Goal: Task Accomplishment & Management: Manage account settings

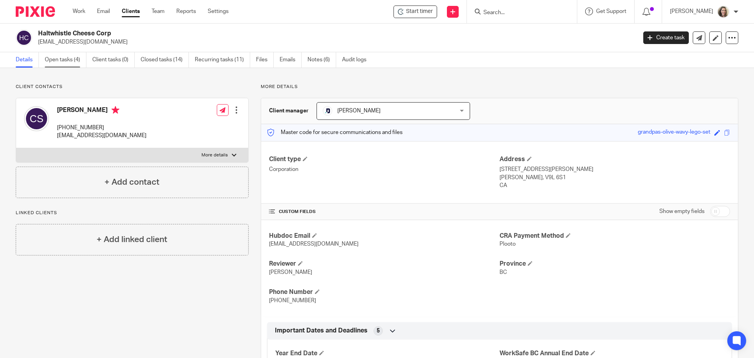
click at [68, 59] on link "Open tasks (4)" at bounding box center [66, 59] width 42 height 15
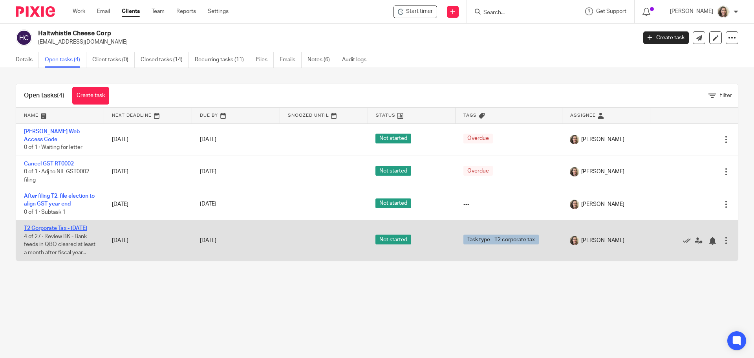
click at [63, 225] on link "T2 Corporate Tax - June 30 2025" at bounding box center [55, 227] width 63 height 5
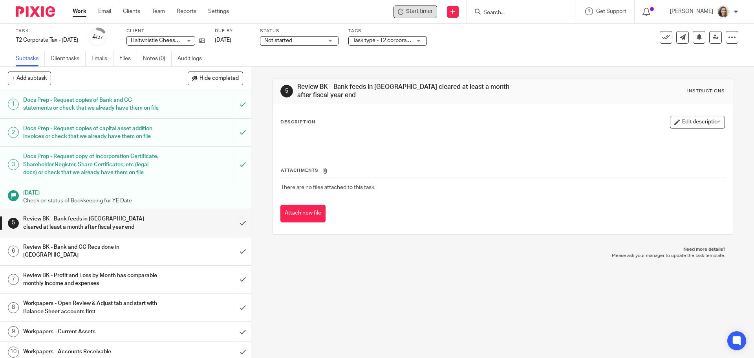
click at [432, 14] on span "Start timer" at bounding box center [419, 11] width 27 height 8
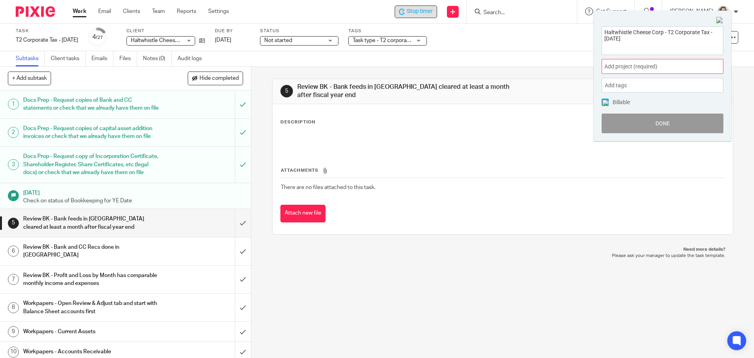
click at [653, 62] on div "Add project (required) :" at bounding box center [663, 66] width 122 height 15
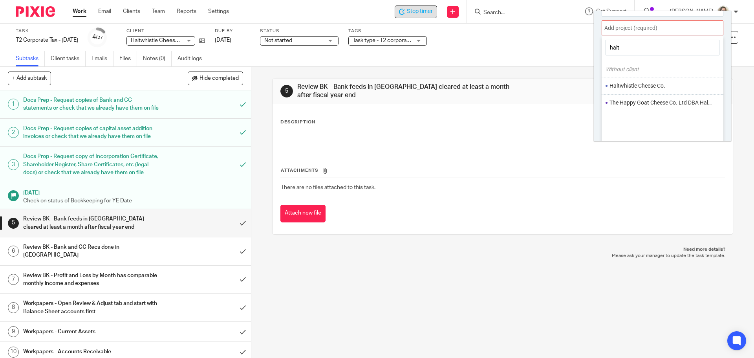
scroll to position [39, 0]
type input "halt"
click at [657, 85] on li "Haltwhistle Cheese Co." at bounding box center [660, 85] width 102 height 8
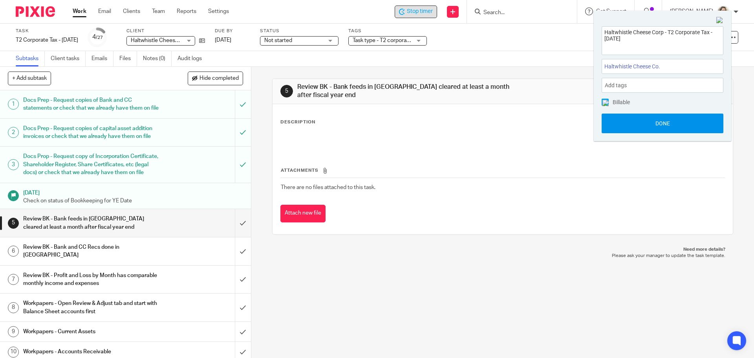
click at [668, 124] on button "Done" at bounding box center [663, 123] width 122 height 20
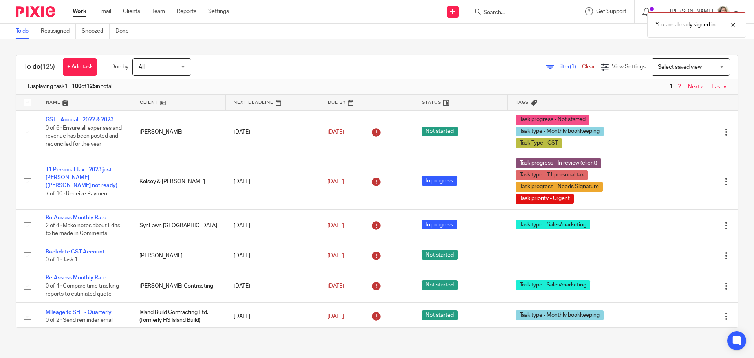
click at [688, 66] on span "Select saved view" at bounding box center [680, 66] width 44 height 5
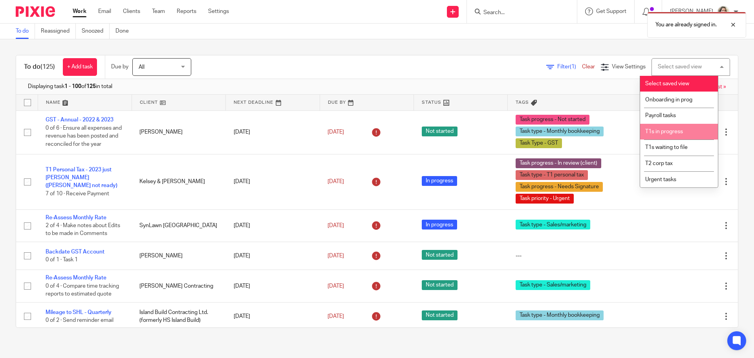
click at [673, 129] on span "T1s in progress" at bounding box center [664, 131] width 38 height 5
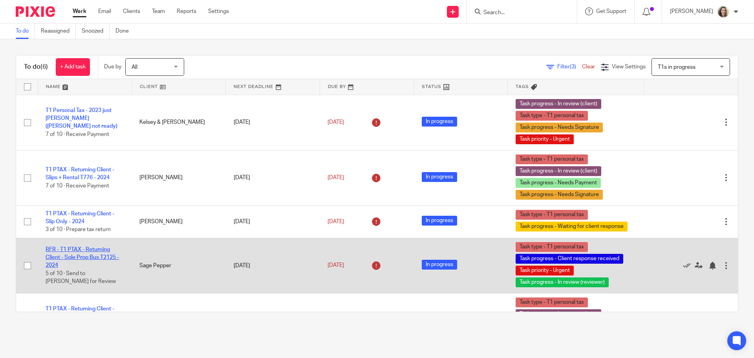
click at [95, 249] on link "RFR - T1 PTAX - Returning Client - Sole Prop Bus T2125 - 2024" at bounding box center [82, 258] width 73 height 22
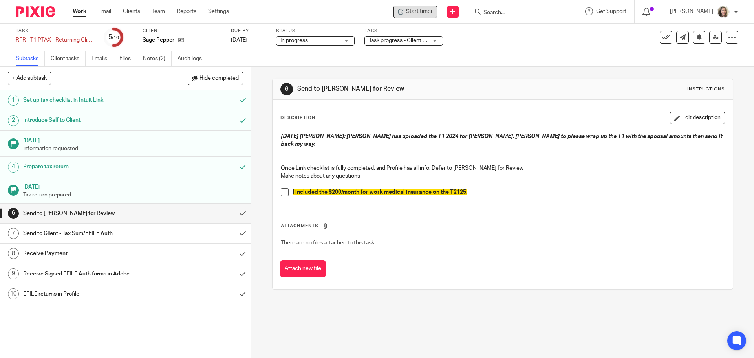
click at [433, 11] on span "Start timer" at bounding box center [419, 11] width 27 height 8
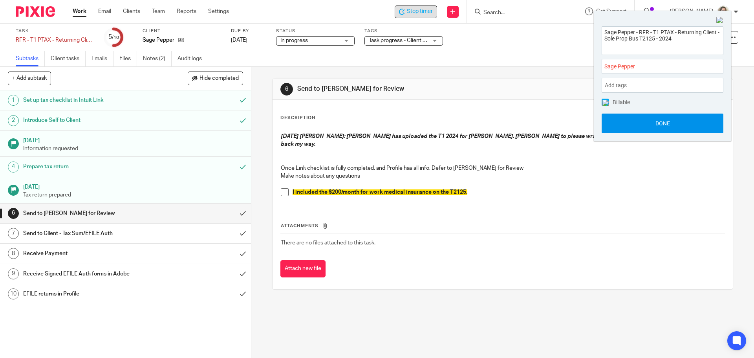
click at [666, 124] on button "Done" at bounding box center [663, 123] width 122 height 20
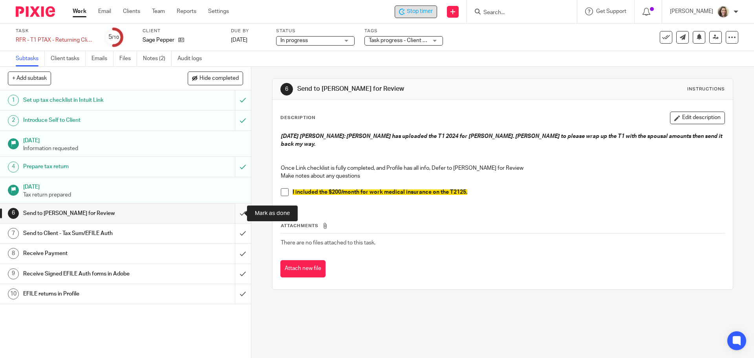
click at [238, 214] on input "submit" at bounding box center [125, 213] width 251 height 20
click at [238, 228] on input "submit" at bounding box center [125, 233] width 251 height 20
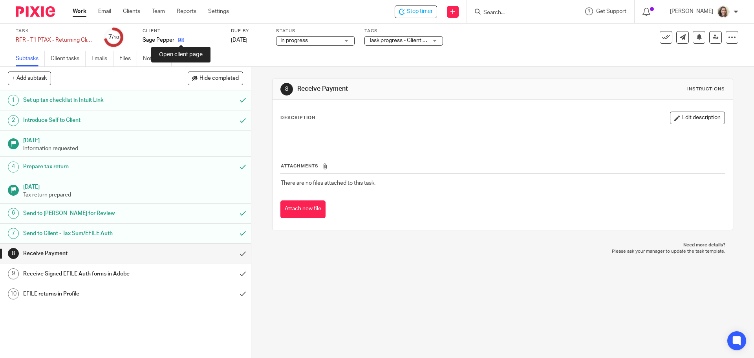
click at [180, 39] on icon at bounding box center [181, 40] width 6 height 6
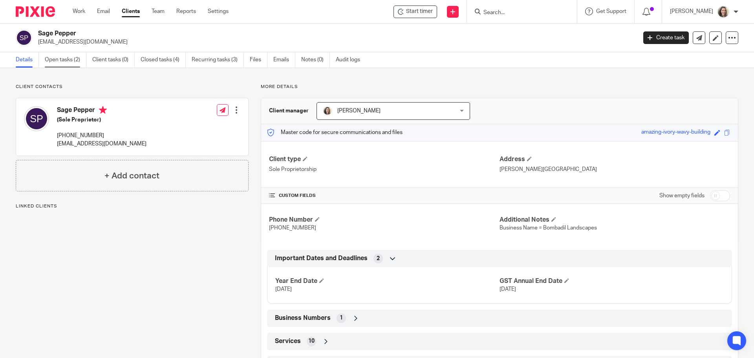
click at [62, 60] on link "Open tasks (2)" at bounding box center [66, 59] width 42 height 15
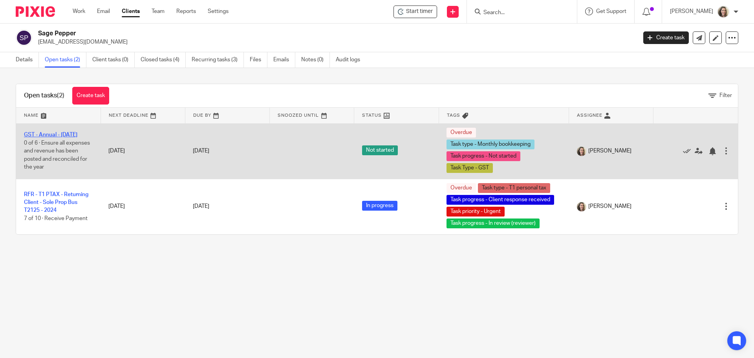
click at [56, 132] on link "GST - Annual - [DATE]" at bounding box center [50, 134] width 53 height 5
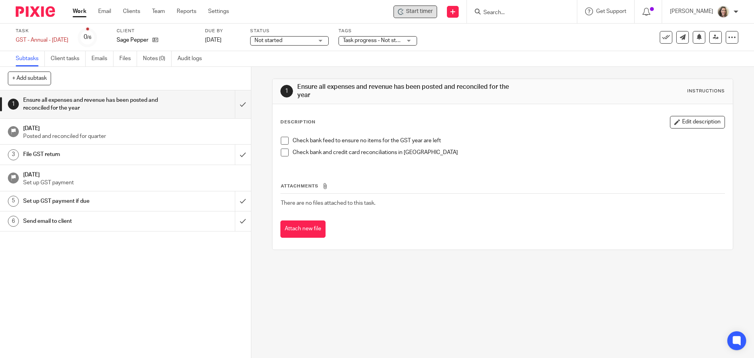
click at [433, 14] on span "Start timer" at bounding box center [419, 11] width 27 height 8
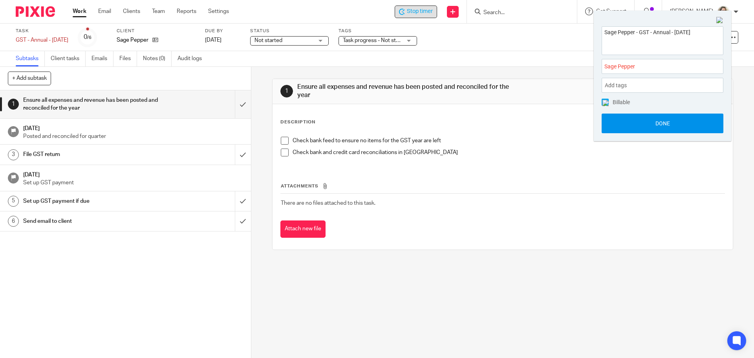
click at [658, 127] on button "Done" at bounding box center [663, 123] width 122 height 20
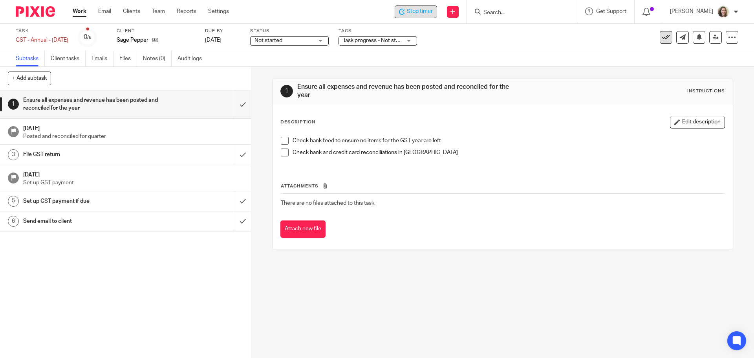
click at [663, 39] on icon at bounding box center [666, 37] width 8 height 8
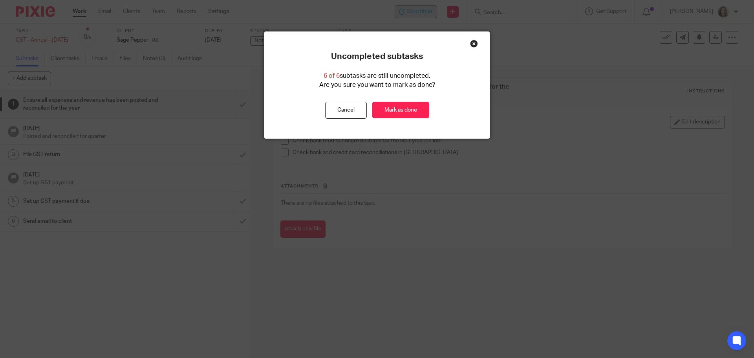
drag, startPoint x: 399, startPoint y: 111, endPoint x: 400, endPoint y: 128, distance: 17.3
click at [399, 111] on link "Mark as done" at bounding box center [400, 110] width 57 height 17
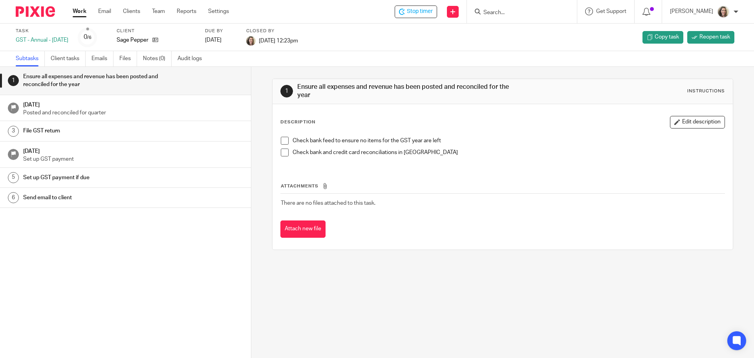
click at [79, 12] on link "Work" at bounding box center [80, 11] width 14 height 8
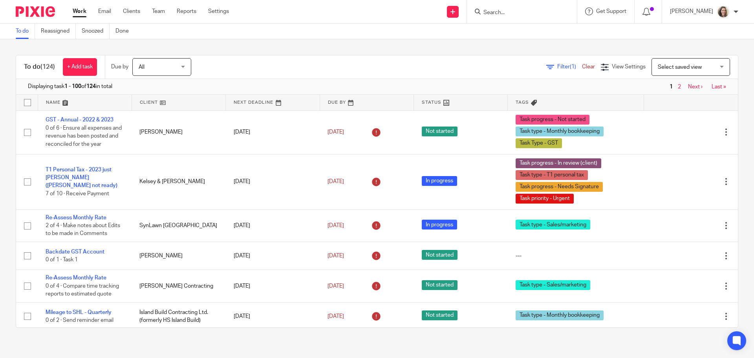
click at [671, 68] on span "Select saved view" at bounding box center [680, 66] width 44 height 5
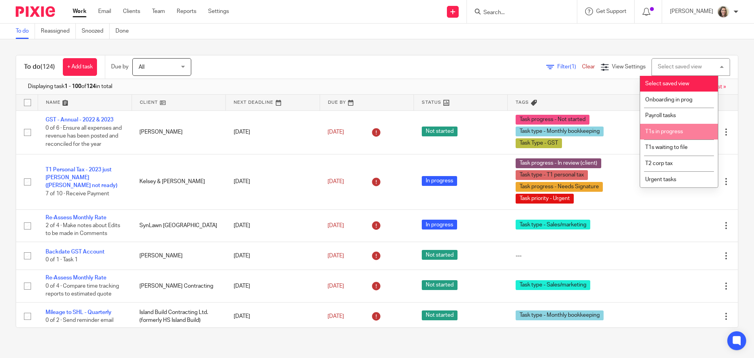
click at [669, 137] on li "T1s in progress" at bounding box center [679, 132] width 78 height 16
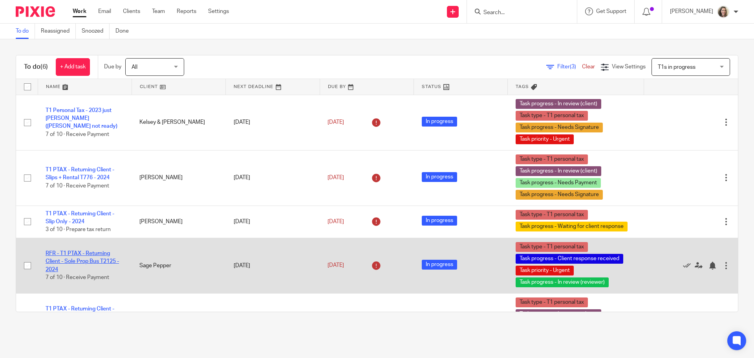
click at [66, 253] on link "RFR - T1 PTAX - Returning Client - Sole Prop Bus T2125 - 2024" at bounding box center [82, 262] width 73 height 22
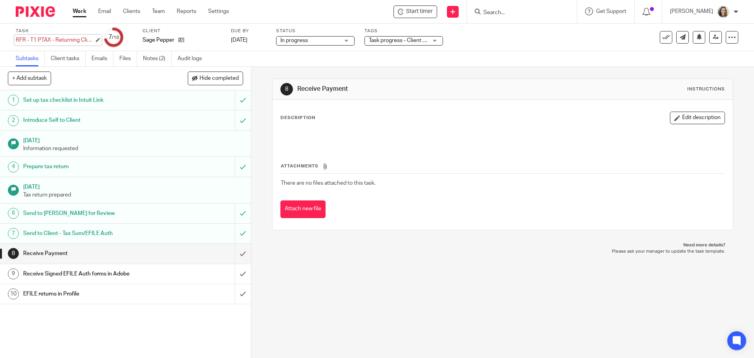
click at [21, 39] on div "RFR - T1 PTAX - Returning Client - Sole Prop Bus T2125 - 2024 Save RFR - T1 PTA…" at bounding box center [55, 40] width 79 height 8
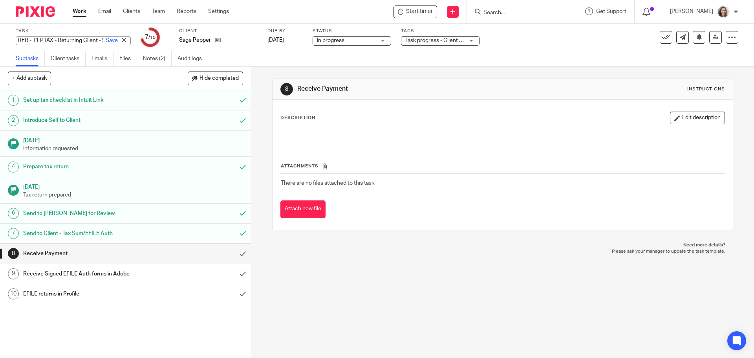
click at [30, 40] on input "RFR - T1 PTAX - Returning Client - Sole Prop Bus T2125 - 2024" at bounding box center [73, 40] width 115 height 9
click at [31, 40] on input "RFR - T1 PTAX - Returning Client - Sole Prop Bus T2125 - 2024" at bounding box center [73, 40] width 115 height 9
type input "T1 PTAX - Returning Client - Sole Prop Bus T2125 - 2024"
click at [106, 39] on link "Save" at bounding box center [112, 41] width 12 height 8
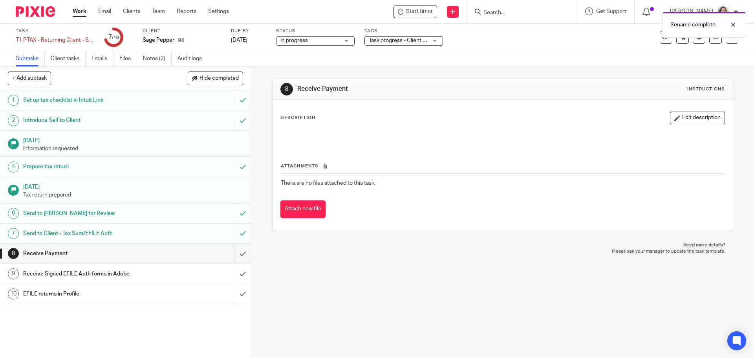
click at [390, 40] on span "Task progress - Client response received + 3" at bounding box center [423, 40] width 108 height 5
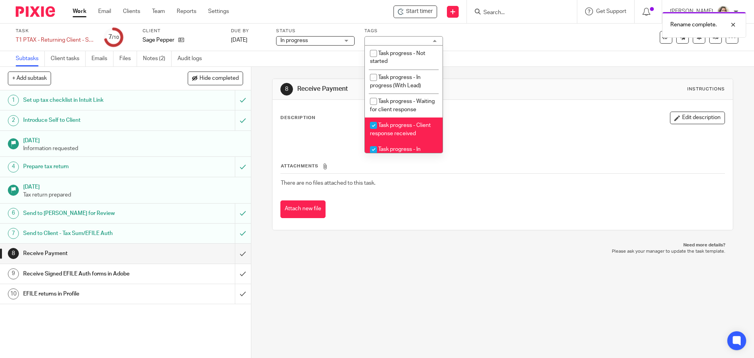
click at [396, 137] on li "Task progress - Client response received" at bounding box center [404, 129] width 78 height 24
checkbox input "false"
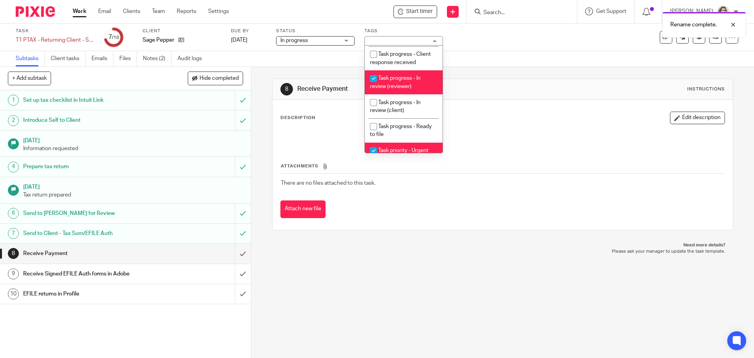
scroll to position [79, 0]
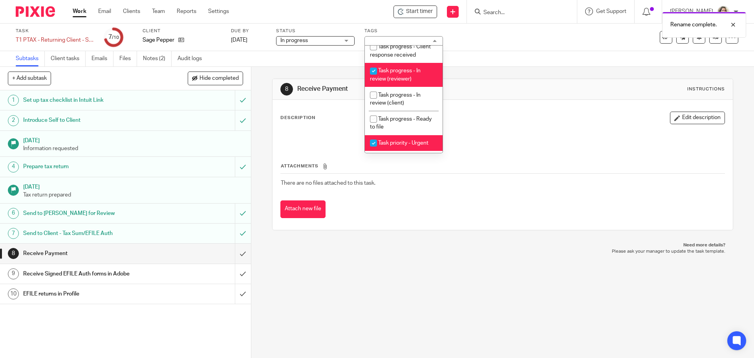
click at [412, 87] on li "Task progress - In review (reviewer)" at bounding box center [404, 75] width 78 height 24
checkbox input "false"
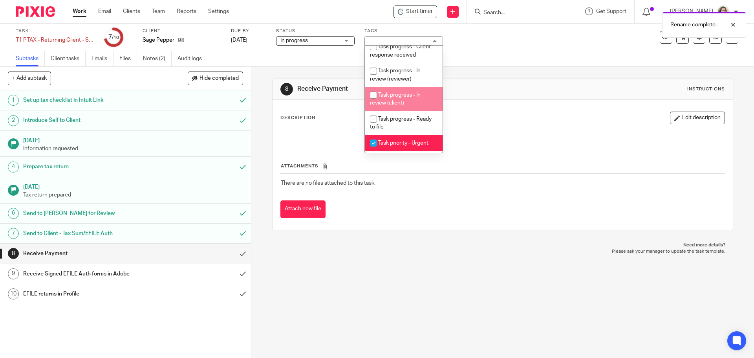
click at [411, 104] on span "Task progress - In review (client)" at bounding box center [395, 99] width 51 height 14
checkbox input "true"
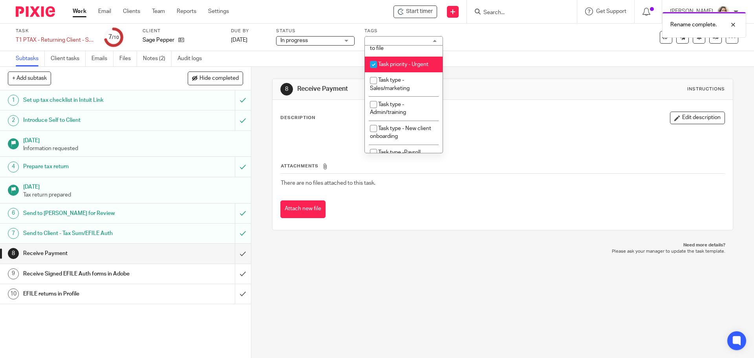
click at [411, 73] on li "Task priority - Urgent" at bounding box center [404, 65] width 78 height 16
checkbox input "false"
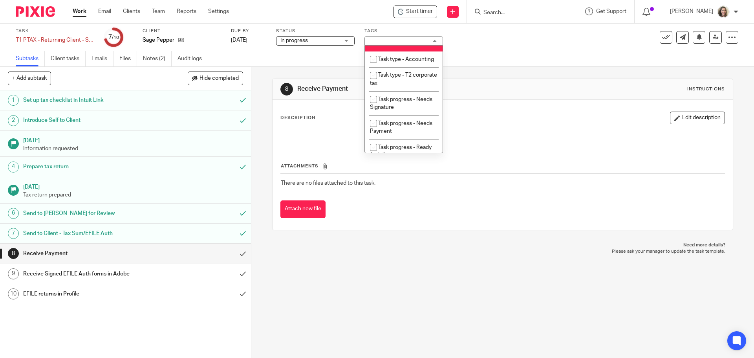
scroll to position [353, 0]
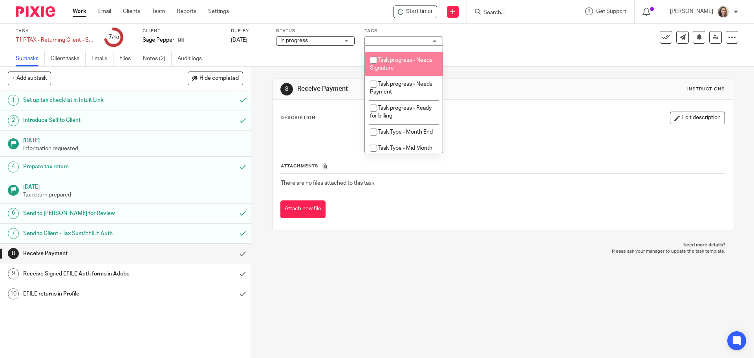
click at [411, 76] on li "Task progress - Needs Signature" at bounding box center [404, 64] width 78 height 24
checkbox input "true"
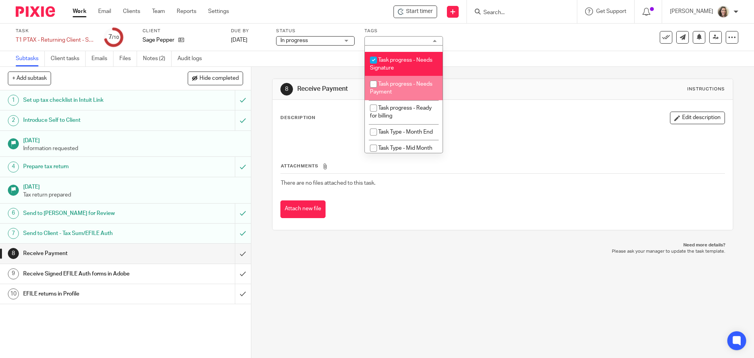
click at [416, 100] on li "Task progress - Needs Payment" at bounding box center [404, 88] width 78 height 24
checkbox input "true"
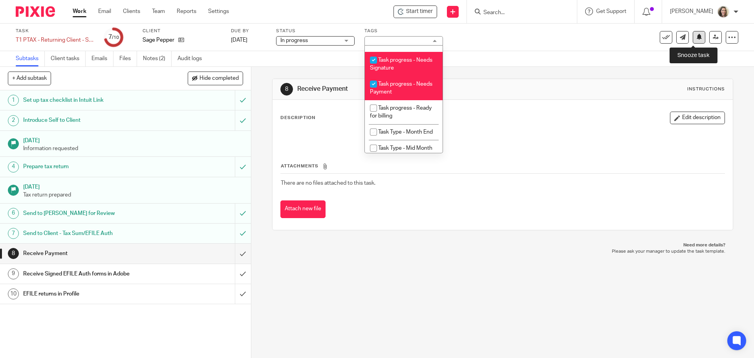
click at [696, 38] on icon at bounding box center [699, 37] width 6 height 6
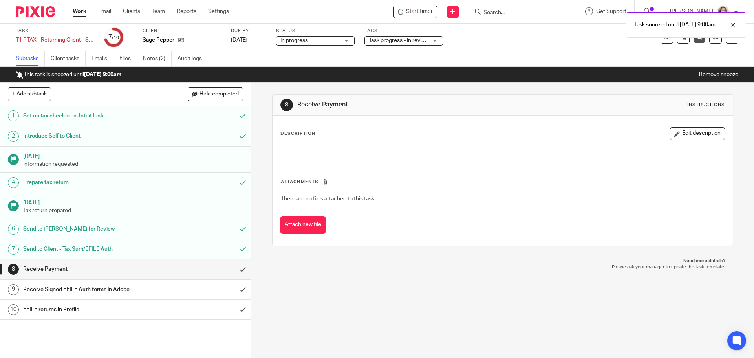
click at [82, 12] on link "Work" at bounding box center [80, 11] width 14 height 8
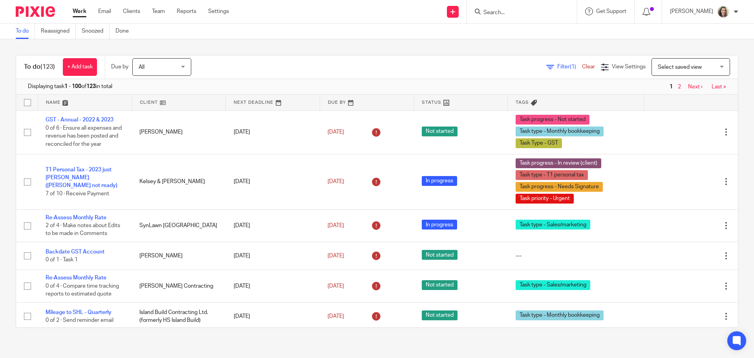
click at [682, 66] on span "Select saved view" at bounding box center [680, 66] width 44 height 5
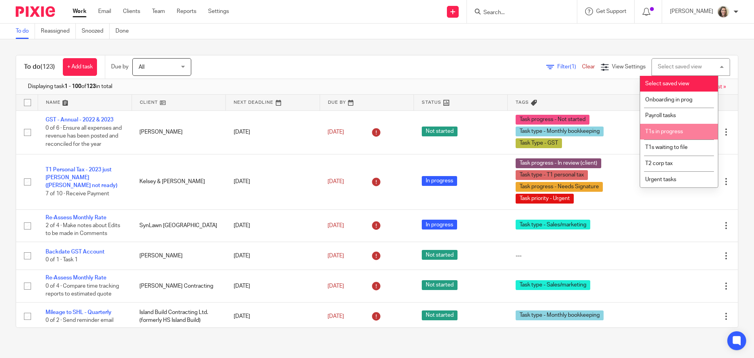
click at [668, 134] on span "T1s in progress" at bounding box center [664, 131] width 38 height 5
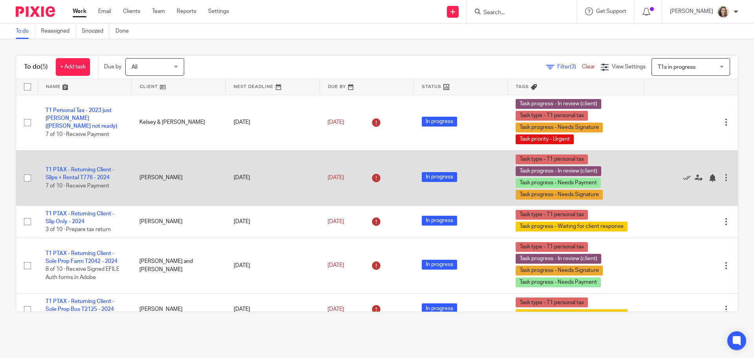
scroll to position [14, 0]
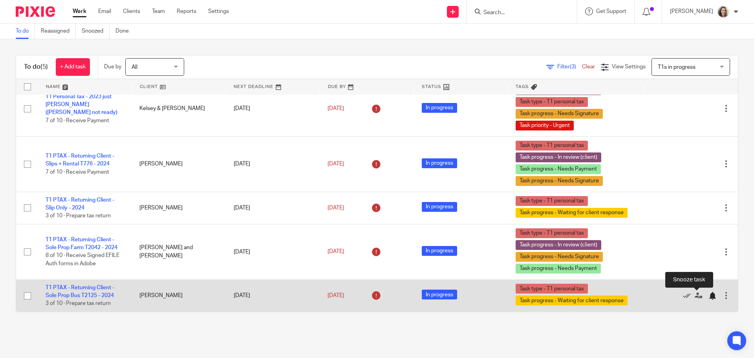
click at [708, 297] on div at bounding box center [712, 296] width 8 height 8
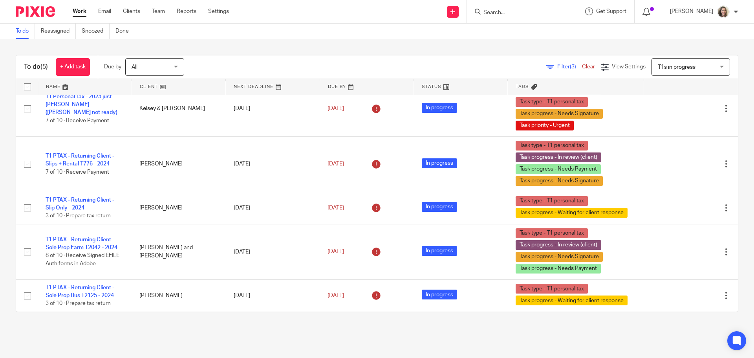
scroll to position [0, 0]
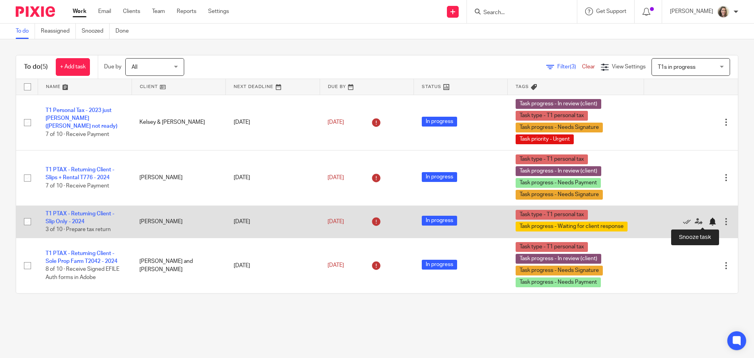
click at [708, 222] on div at bounding box center [712, 222] width 8 height 8
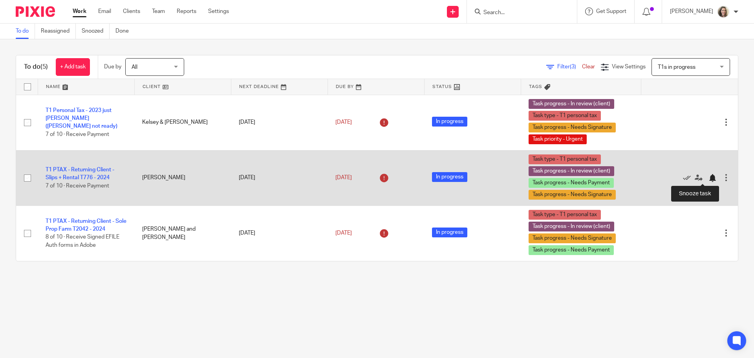
click at [708, 178] on div at bounding box center [712, 178] width 8 height 8
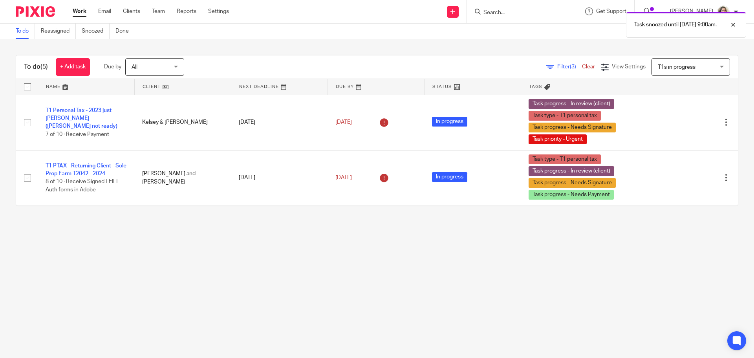
click at [684, 66] on span "T1s in progress" at bounding box center [686, 67] width 57 height 16
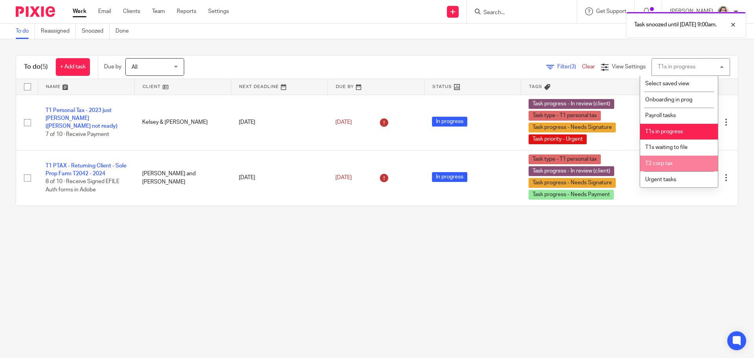
click at [666, 157] on li "T2 corp tax" at bounding box center [679, 163] width 78 height 16
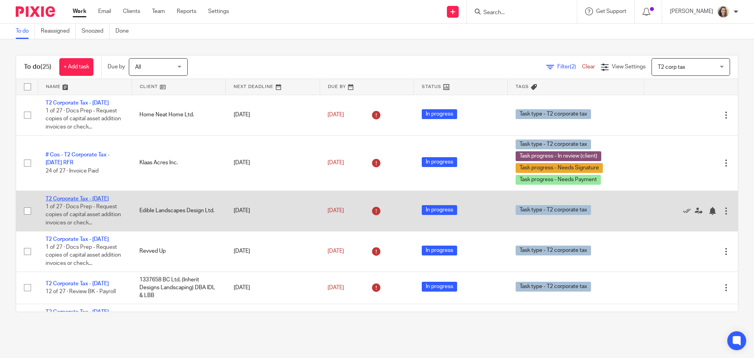
click at [77, 201] on link "T2 Corporate Tax - [DATE]" at bounding box center [77, 198] width 63 height 5
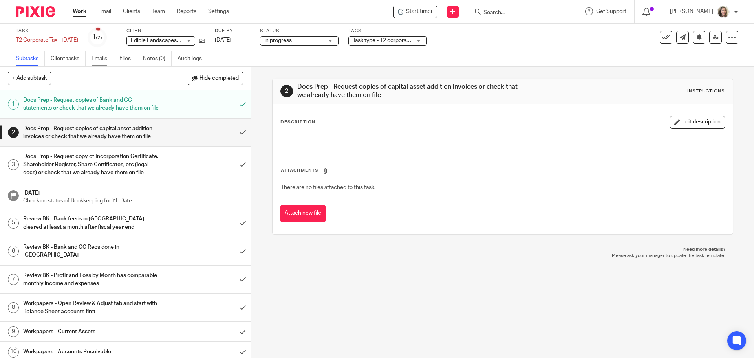
click at [97, 60] on link "Emails" at bounding box center [102, 58] width 22 height 15
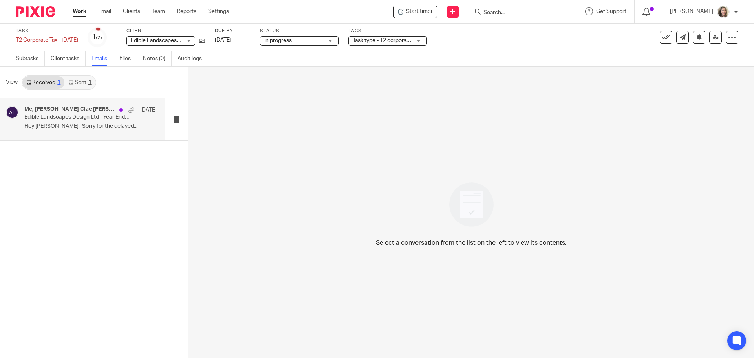
click at [71, 128] on p "Hey [PERSON_NAME], Sorry for the delayed..." at bounding box center [90, 126] width 132 height 7
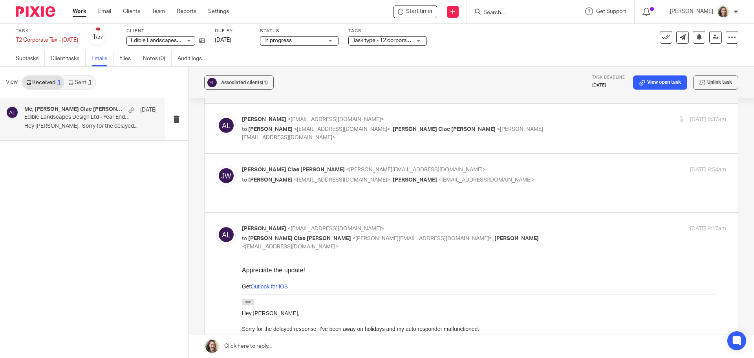
scroll to position [628, 0]
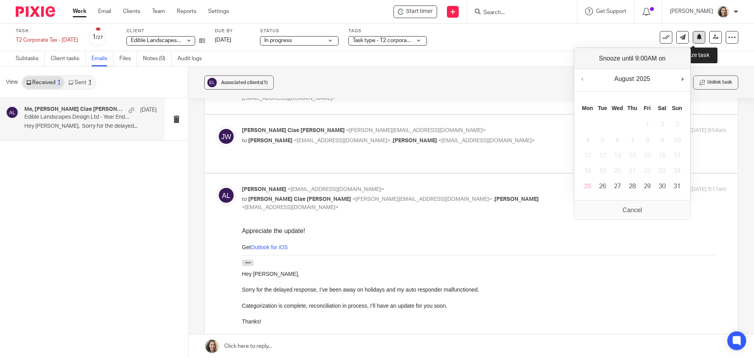
click at [696, 37] on icon at bounding box center [699, 37] width 6 height 6
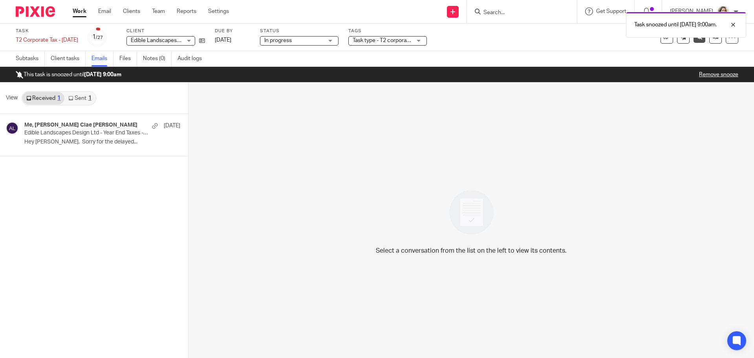
click at [81, 13] on link "Work" at bounding box center [80, 11] width 14 height 8
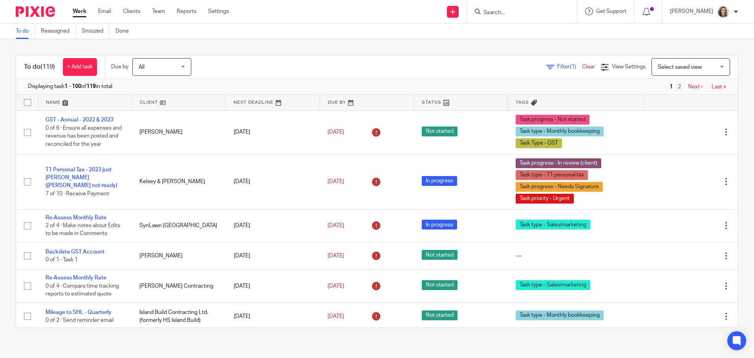
click at [699, 66] on span "Select saved view" at bounding box center [686, 67] width 57 height 16
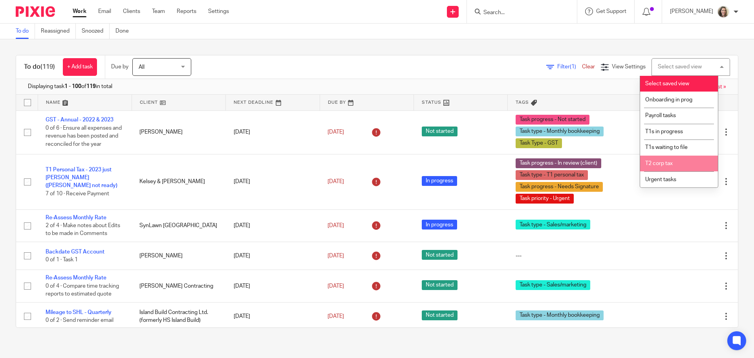
click at [671, 159] on li "T2 corp tax" at bounding box center [679, 163] width 78 height 16
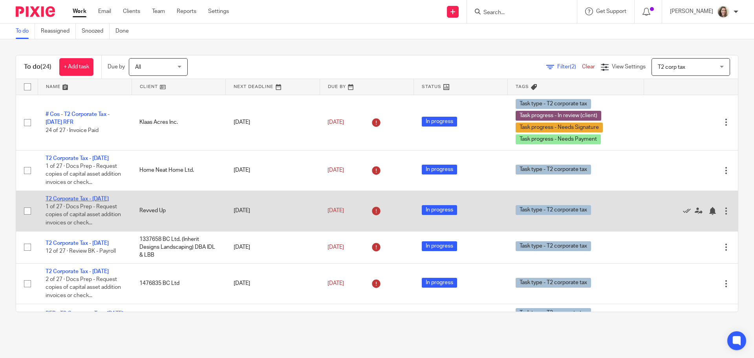
click at [84, 201] on link "T2 Corporate Tax - [DATE]" at bounding box center [77, 198] width 63 height 5
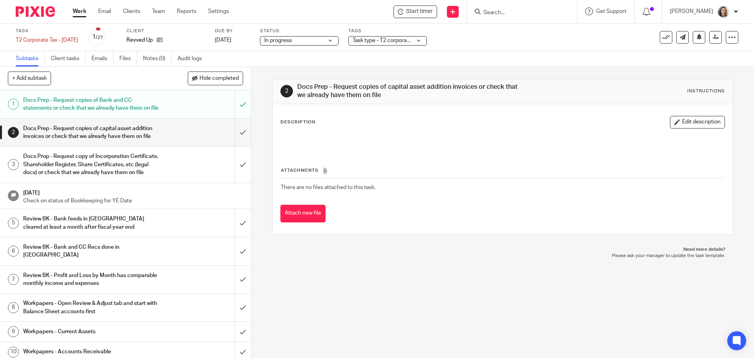
click at [376, 278] on div "2 Docs Prep - Request copies of capital asset addition invoices or check that w…" at bounding box center [502, 212] width 503 height 291
click at [97, 62] on link "Emails" at bounding box center [102, 58] width 22 height 15
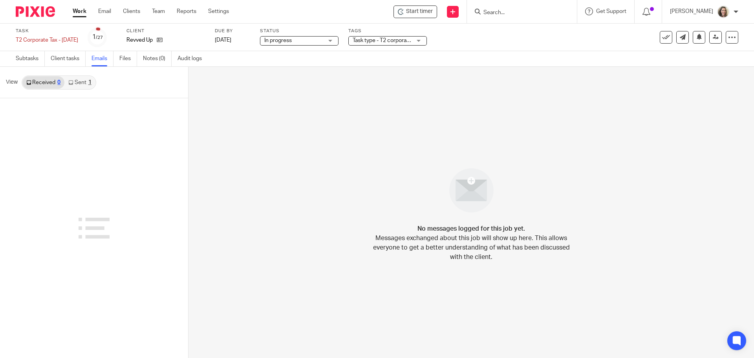
click at [81, 84] on link "Sent 1" at bounding box center [79, 82] width 31 height 13
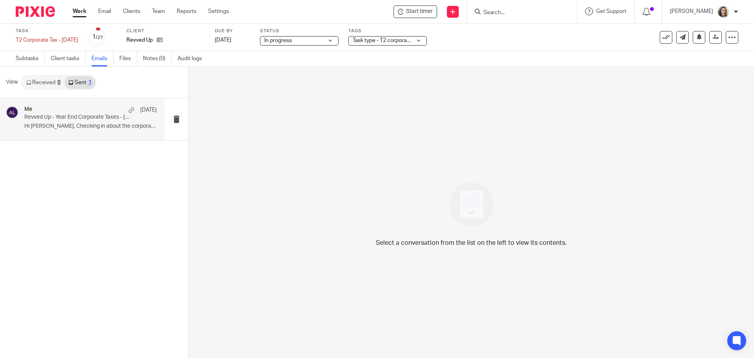
click at [83, 117] on p "Revved Up - Year End Corporate Taxes - Dec 31 2024" at bounding box center [77, 117] width 106 height 7
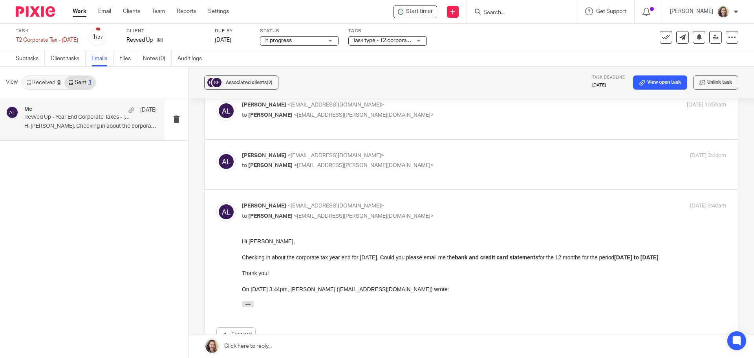
scroll to position [79, 0]
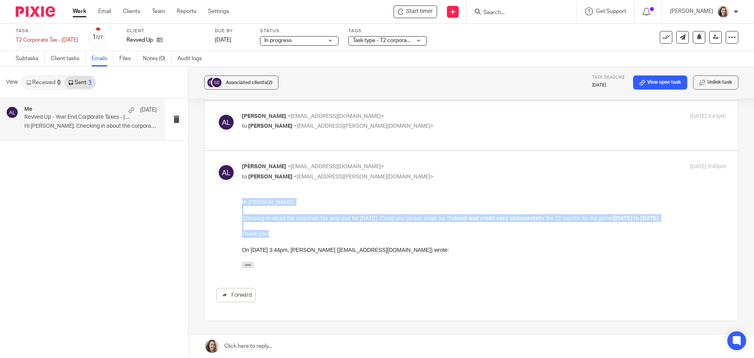
drag, startPoint x: 282, startPoint y: 238, endPoint x: 461, endPoint y: 385, distance: 231.8
click html "Hi Susan, Checking in about the corporate tax year end for Dec 31 2024. Could y…"
copy div "Hi Susan, Checking in about the corporate tax year end for Dec 31 2024. Could y…"
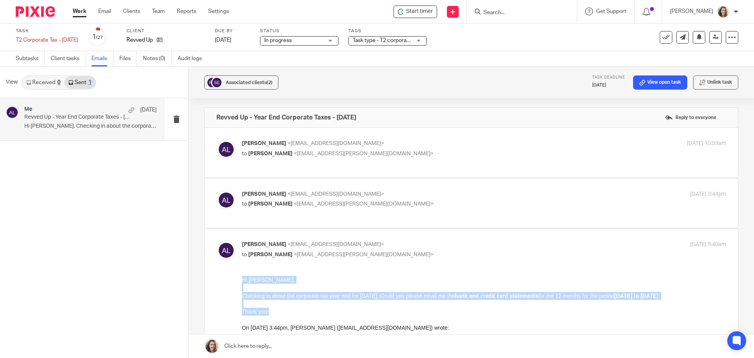
scroll to position [0, 0]
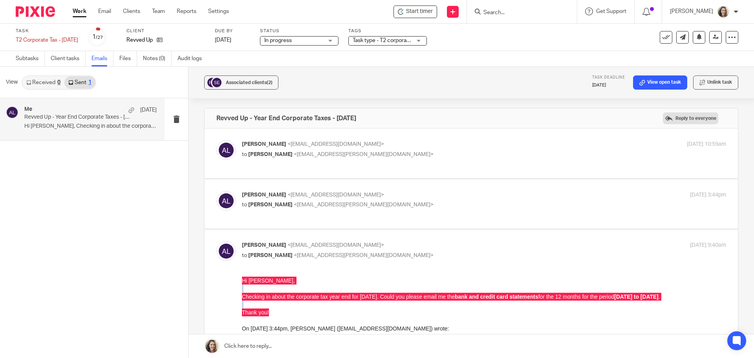
click at [691, 116] on label "Reply to everyone" at bounding box center [690, 118] width 55 height 12
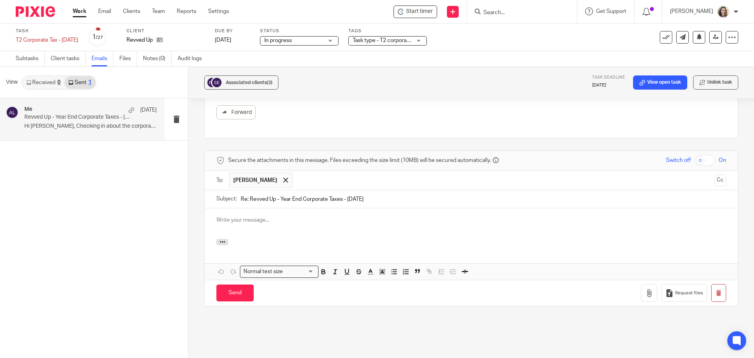
click at [287, 216] on p at bounding box center [471, 220] width 510 height 8
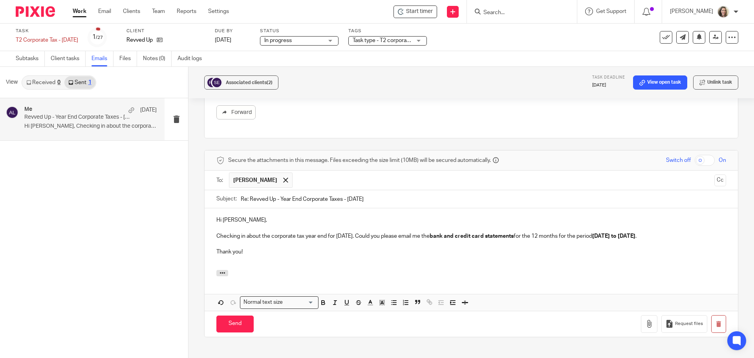
click at [687, 232] on p "Checking in about the corporate tax year end for Dec 31 2024. Could you please …" at bounding box center [471, 236] width 510 height 8
click at [421, 232] on p "Checking in about the corporate tax year end for Dec 31 2024. Could you please …" at bounding box center [471, 236] width 510 height 8
drag, startPoint x: 435, startPoint y: 214, endPoint x: 414, endPoint y: 214, distance: 21.6
click at [414, 232] on p "Checking in about the corporate tax year end for Dec 31 2024. Could you please …" at bounding box center [471, 236] width 510 height 8
click at [677, 232] on p "Checking in about the corporate tax year end for Dec 31 2024. Could you please …" at bounding box center [471, 236] width 510 height 8
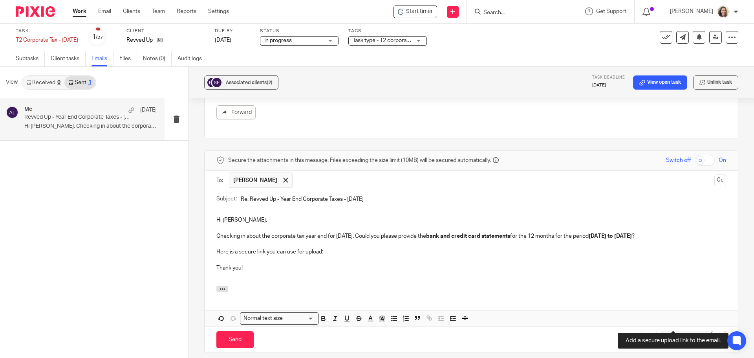
click at [675, 337] on span "Request files" at bounding box center [689, 340] width 28 height 6
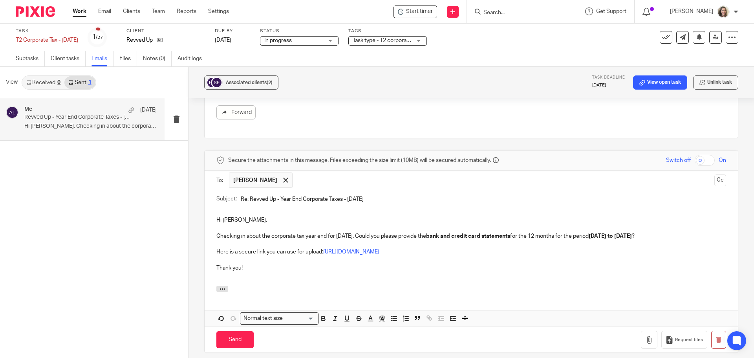
click at [320, 248] on p "Here is a secure link you can use for upload: https://deximalacc.usepixie.net/u…" at bounding box center [471, 252] width 510 height 8
click at [242, 331] on input "Send" at bounding box center [234, 339] width 37 height 17
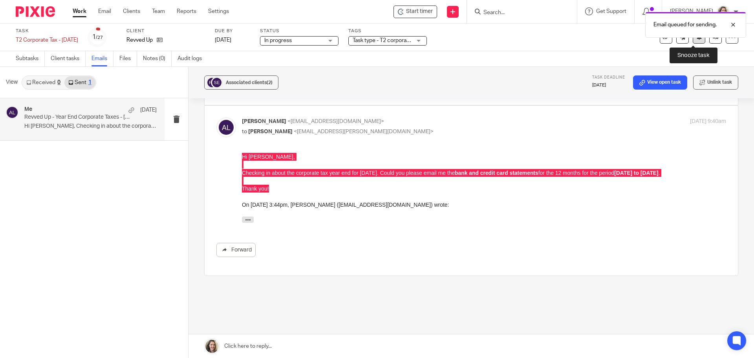
click at [694, 41] on button at bounding box center [699, 37] width 13 height 13
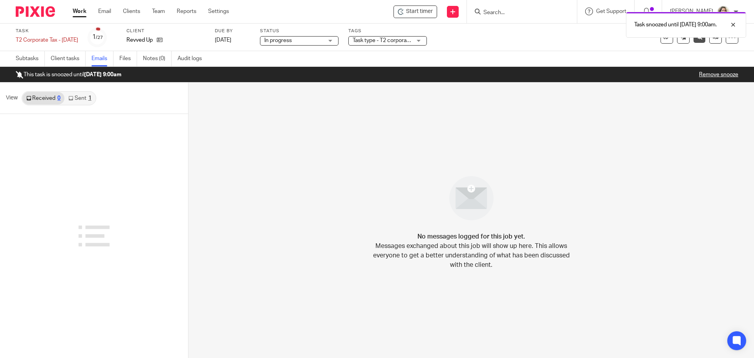
click at [77, 10] on link "Work" at bounding box center [80, 11] width 14 height 8
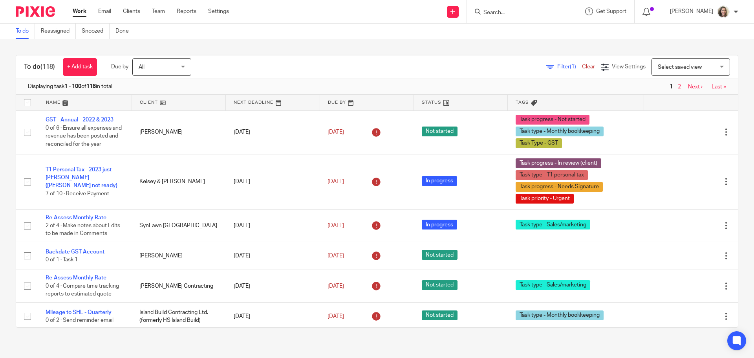
click at [680, 71] on span "Select saved view" at bounding box center [686, 67] width 57 height 16
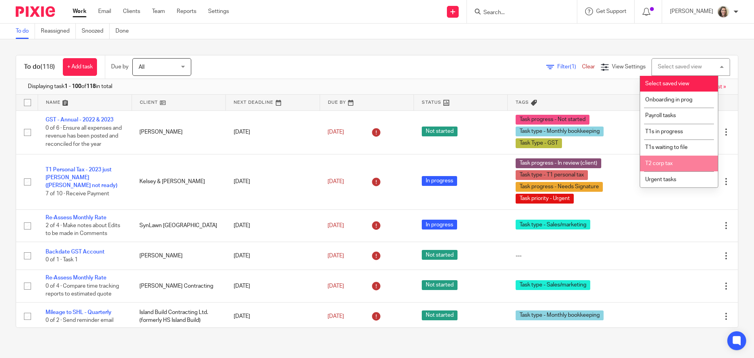
click at [661, 161] on span "T2 corp tax" at bounding box center [658, 163] width 27 height 5
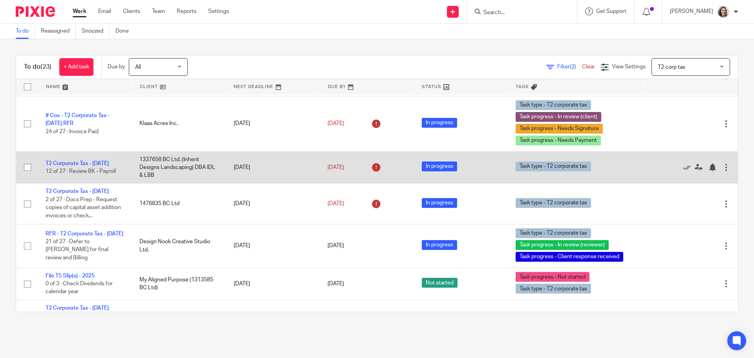
scroll to position [79, 0]
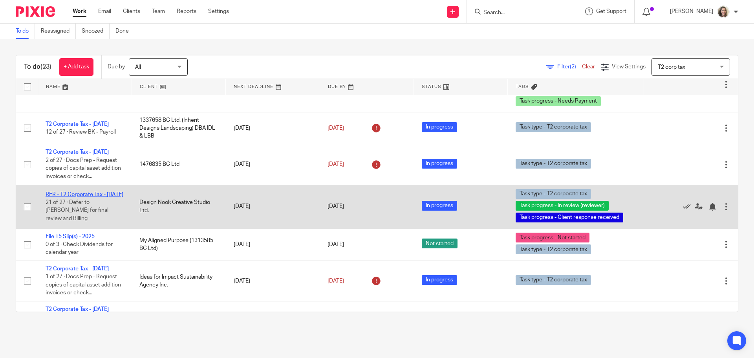
click at [72, 197] on link "RFR - T2 Corporate Tax - [DATE]" at bounding box center [85, 194] width 78 height 5
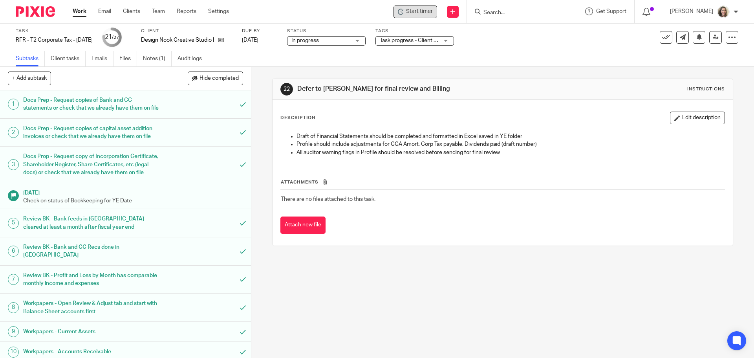
click at [404, 11] on icon at bounding box center [401, 12] width 6 height 6
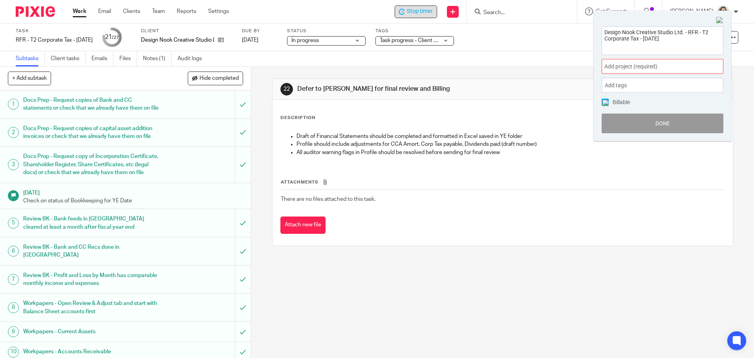
click at [629, 68] on span "Add project (required) :" at bounding box center [653, 66] width 99 height 8
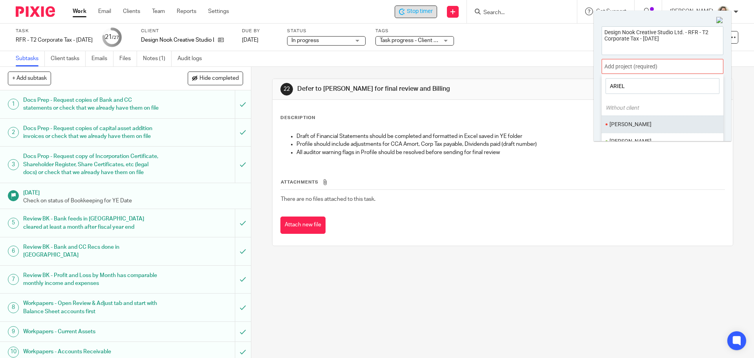
type input "ARIEL"
click at [638, 123] on li "[PERSON_NAME]" at bounding box center [660, 124] width 102 height 8
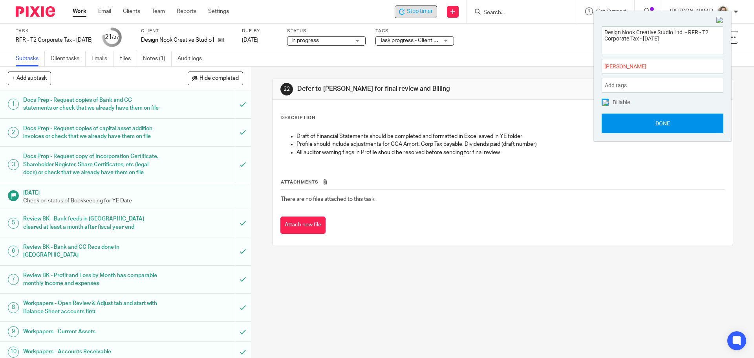
click at [660, 125] on button "Done" at bounding box center [663, 123] width 122 height 20
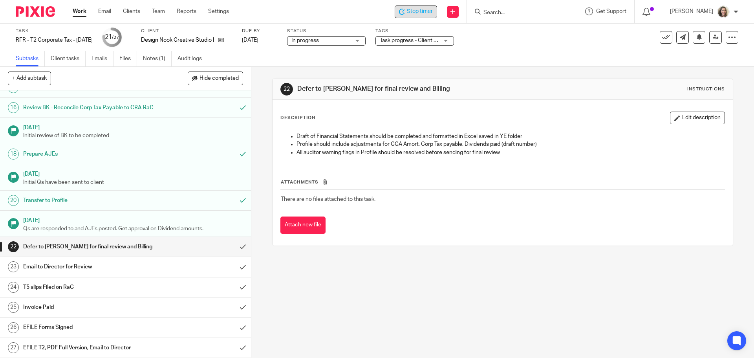
scroll to position [413, 0]
click at [233, 247] on input "submit" at bounding box center [125, 247] width 251 height 20
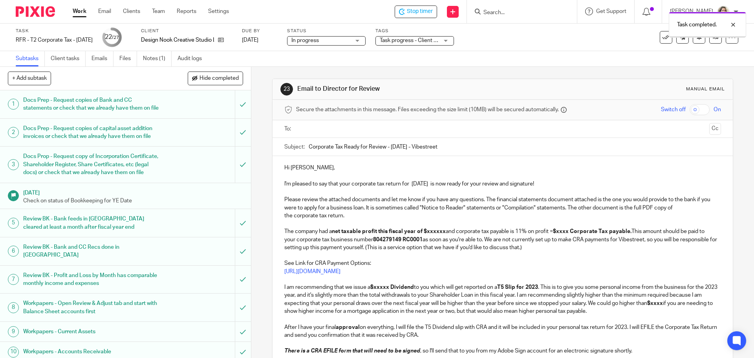
click at [346, 130] on input "text" at bounding box center [502, 128] width 407 height 9
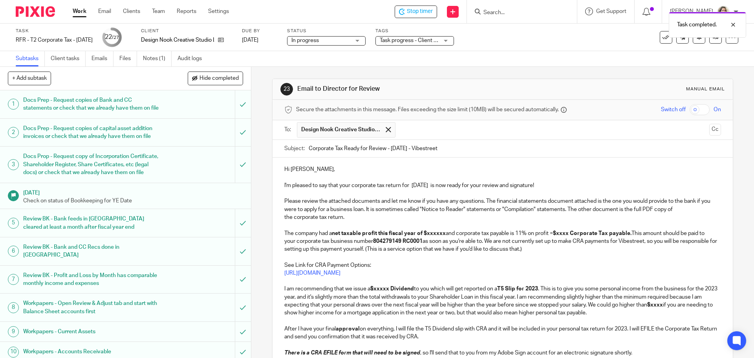
drag, startPoint x: 419, startPoint y: 148, endPoint x: 390, endPoint y: 148, distance: 29.1
click at [390, 148] on input "Corporate Tax Ready for Review - [DATE] - Vibestreet" at bounding box center [515, 149] width 412 height 18
type input "Corporate Tax Ready for Review - [DATE] - Design Nook"
click at [410, 186] on p "I'm pleased to say that your corporate tax return for [DATE] is now ready for y…" at bounding box center [502, 185] width 436 height 8
click at [442, 185] on p "I'm pleased to say that your corporate tax return for [DATE] is now ready for y…" at bounding box center [502, 185] width 436 height 8
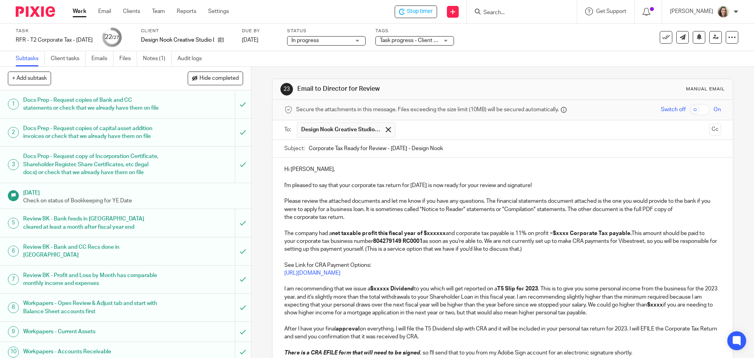
click at [606, 182] on p "I'm pleased to say that your corporate tax return for [DATE] is now ready for y…" at bounding box center [502, 185] width 436 height 8
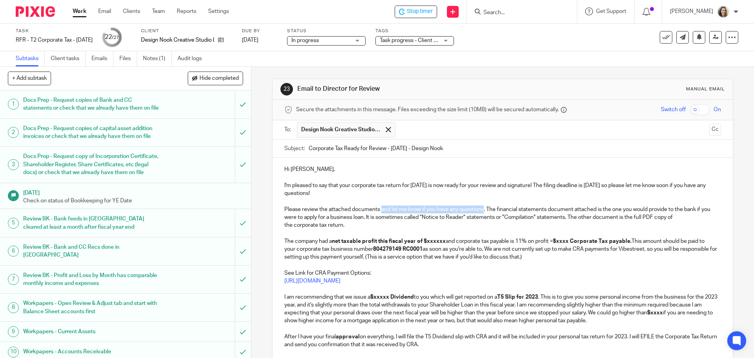
drag, startPoint x: 483, startPoint y: 210, endPoint x: 379, endPoint y: 210, distance: 103.7
click at [379, 210] on p "Please review the attached documents and let me know if you have any questions.…" at bounding box center [502, 217] width 436 height 24
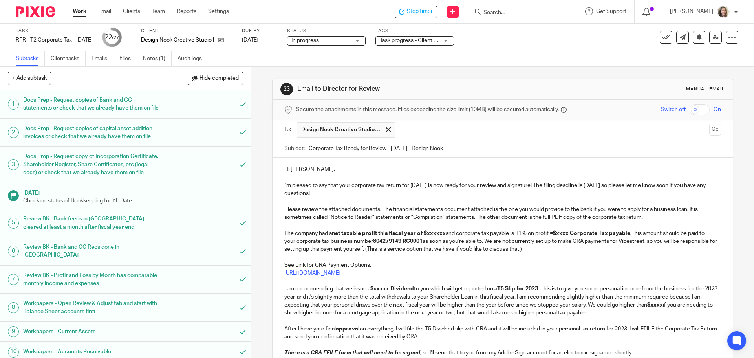
click at [441, 232] on strong "net taxable profit this fiscal year of $xxxxxx" at bounding box center [389, 232] width 114 height 5
click at [437, 231] on strong "net taxable profit this fiscal year of $xxxxxx" at bounding box center [389, 232] width 114 height 5
click at [437, 234] on strong "net taxable profit this fiscal year of $xxxxxx" at bounding box center [389, 232] width 114 height 5
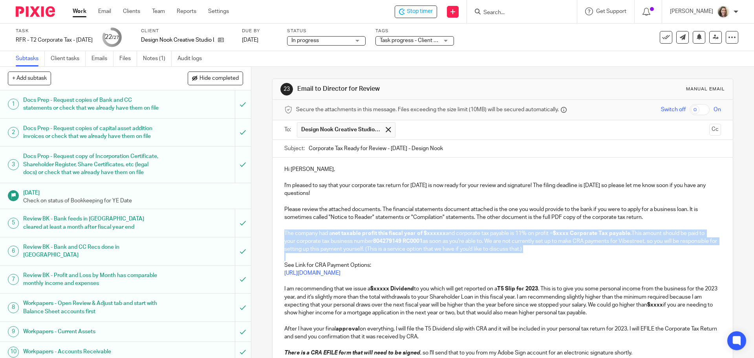
click at [437, 234] on strong "net taxable profit this fiscal year of $xxxxxx" at bounding box center [389, 232] width 114 height 5
click at [448, 234] on p "The company had a net taxable profit this fiscal year of $xxxxxx and corporate …" at bounding box center [502, 241] width 436 height 24
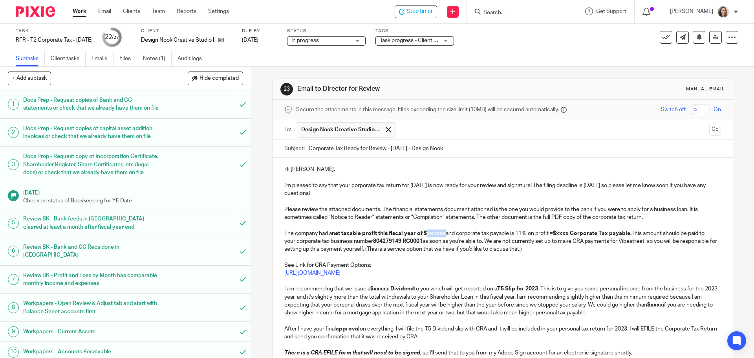
drag, startPoint x: 445, startPoint y: 234, endPoint x: 426, endPoint y: 236, distance: 18.7
click at [426, 236] on p "The company had a net taxable profit this fiscal year of $xxxxxx and corporate …" at bounding box center [502, 241] width 436 height 24
click at [571, 233] on strong "$xxxx Corporate Tax payable." at bounding box center [590, 232] width 79 height 5
click at [455, 234] on p "The company had a net taxable profit this fiscal year of $27,278 and corporate …" at bounding box center [502, 241] width 436 height 24
drag, startPoint x: 389, startPoint y: 288, endPoint x: 373, endPoint y: 289, distance: 16.5
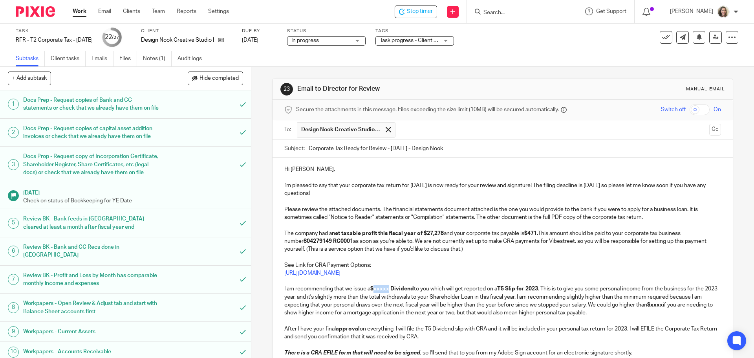
click at [373, 289] on strong "$xxxxx Dividend" at bounding box center [392, 288] width 44 height 5
click at [541, 240] on p "The company had a net taxable profit this fiscal year of $27,278 and your corpo…" at bounding box center [502, 241] width 436 height 24
click at [336, 241] on p "The company had a net taxable profit this fiscal year of $27,278 and your corpo…" at bounding box center [502, 241] width 436 height 24
click at [542, 288] on p "I am recommending that we issue a $23,000 Dividend to you which will get report…" at bounding box center [502, 301] width 436 height 32
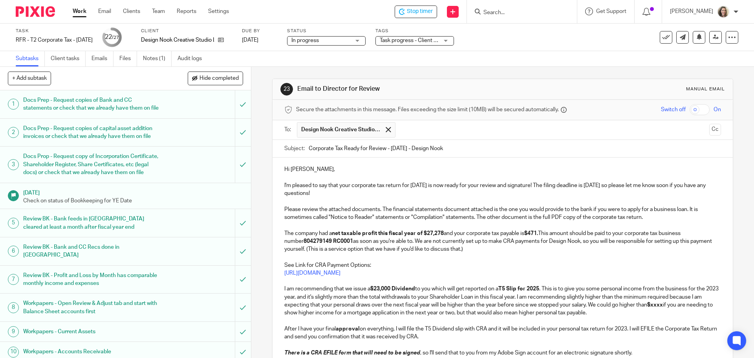
click at [295, 297] on p "I am recommending that we issue a $23,000 Dividend to you which will get report…" at bounding box center [502, 301] width 436 height 32
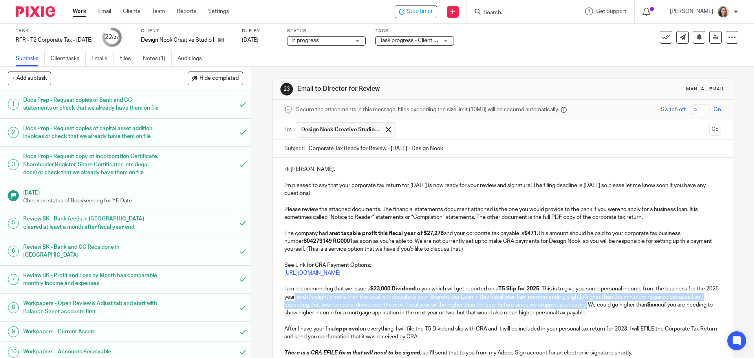
drag, startPoint x: 306, startPoint y: 297, endPoint x: 596, endPoint y: 305, distance: 289.5
click at [596, 305] on p "I am recommending that we issue a $23,000 Dividend to you which will get report…" at bounding box center [502, 301] width 436 height 32
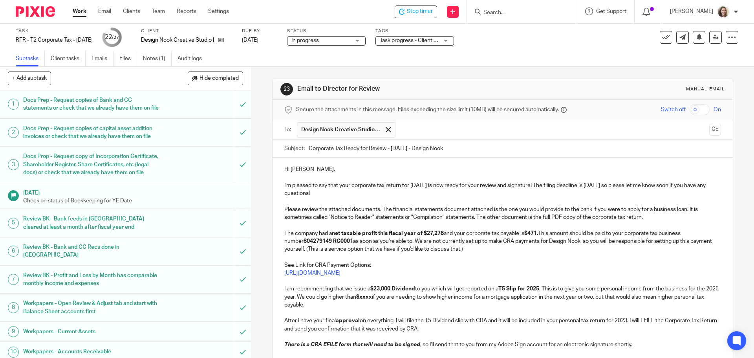
click at [372, 296] on strong "$xxxx" at bounding box center [364, 296] width 16 height 5
click at [307, 298] on p "I am recommending that we issue a $23,000 Dividend to you which will get report…" at bounding box center [502, 297] width 436 height 24
drag, startPoint x: 641, startPoint y: 298, endPoint x: 611, endPoint y: 300, distance: 29.9
click at [612, 298] on p "I am recommending that we issue a $23,000 Dividend to you which will get report…" at bounding box center [502, 297] width 436 height 24
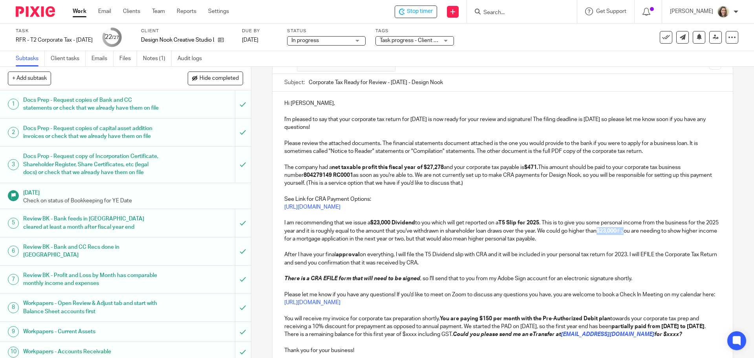
scroll to position [118, 0]
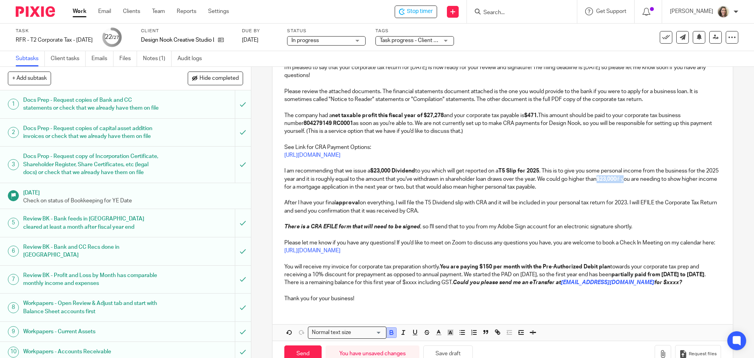
click at [391, 331] on icon "button" at bounding box center [391, 332] width 7 height 7
click at [578, 186] on p "I am recommending that we issue a $23,000 Dividend to you which will get report…" at bounding box center [502, 179] width 436 height 24
click at [629, 202] on p "After I have your final approval on everything, I will file the T5 Dividend sli…" at bounding box center [502, 207] width 436 height 16
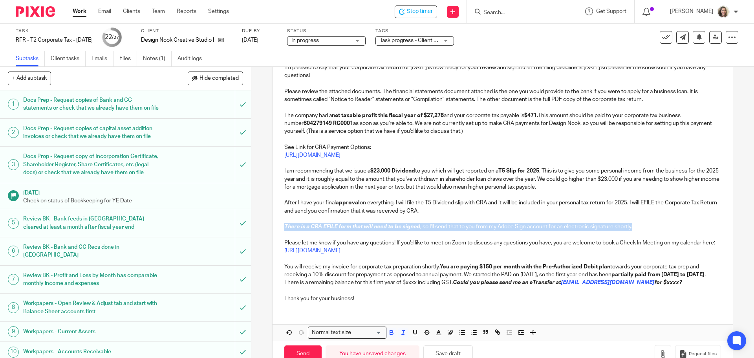
drag, startPoint x: 667, startPoint y: 227, endPoint x: 271, endPoint y: 227, distance: 396.6
click at [273, 227] on div "Hi Ariel, I'm pleased to say that your corporate tax return for Feb 28, 2025 is…" at bounding box center [503, 174] width 460 height 269
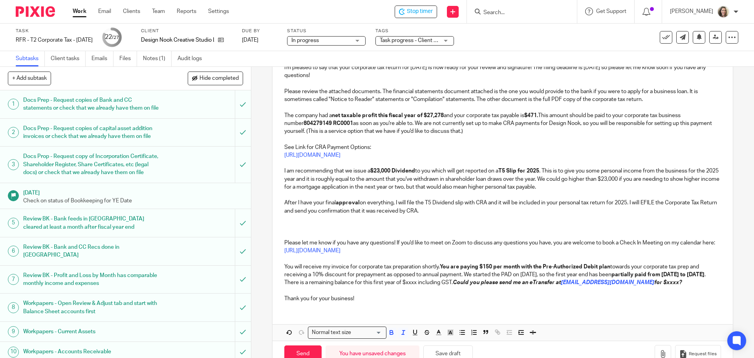
click at [295, 197] on p at bounding box center [502, 195] width 436 height 8
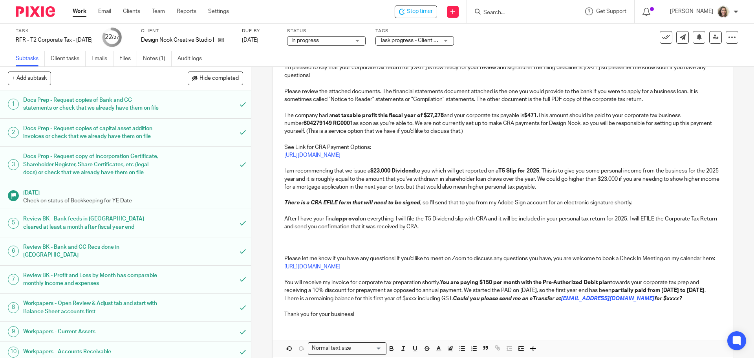
click at [328, 236] on p at bounding box center [502, 235] width 436 height 8
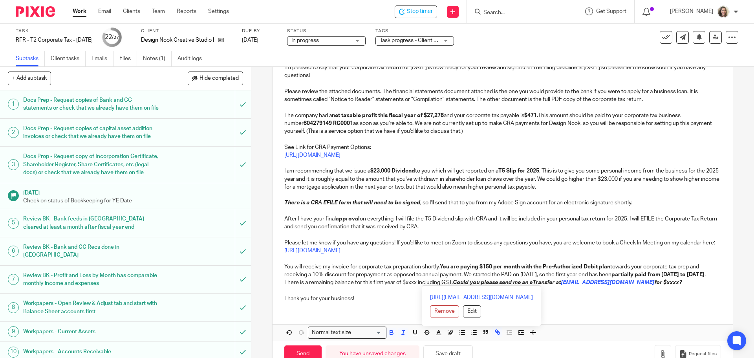
drag, startPoint x: 686, startPoint y: 282, endPoint x: 293, endPoint y: 268, distance: 393.3
click at [293, 268] on p "You will receive my invoice for corporate tax preparation shortly. You are payi…" at bounding box center [502, 275] width 436 height 24
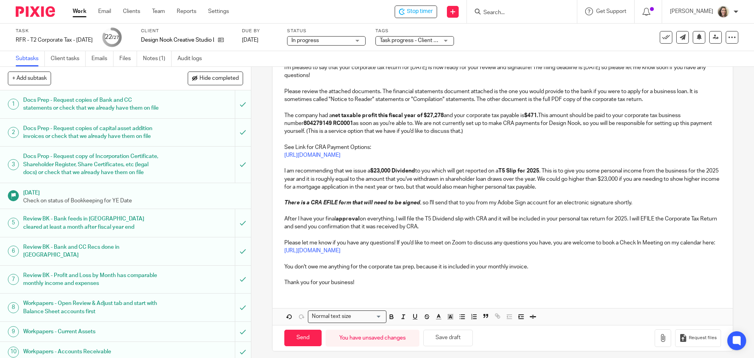
click at [384, 280] on p "Thank you for your business!" at bounding box center [502, 282] width 436 height 8
click at [411, 268] on p "You don't owe me anything for the corporate tax prep, because it is included in…" at bounding box center [502, 267] width 436 height 8
click at [386, 280] on p "Thank you for your business!" at bounding box center [502, 282] width 436 height 8
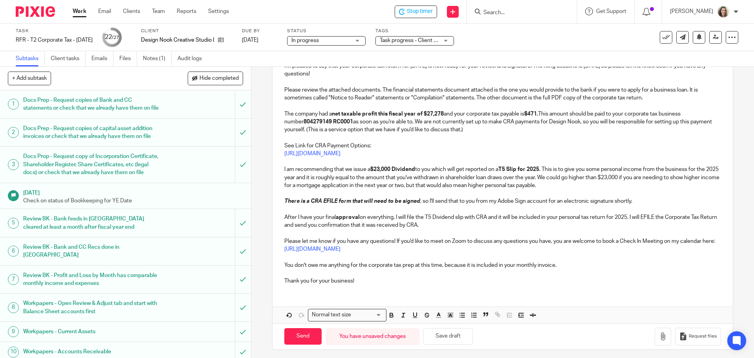
scroll to position [123, 0]
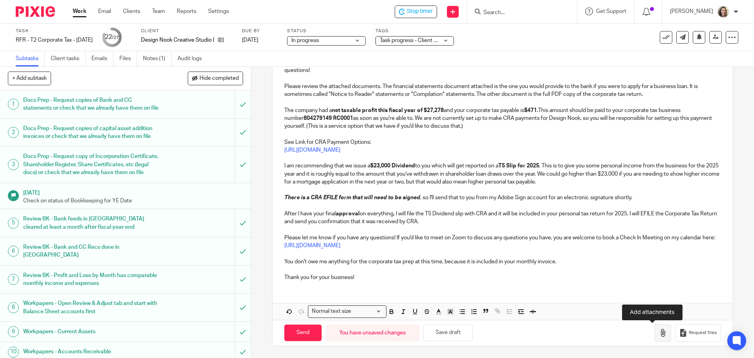
click at [659, 334] on icon "button" at bounding box center [663, 333] width 8 height 8
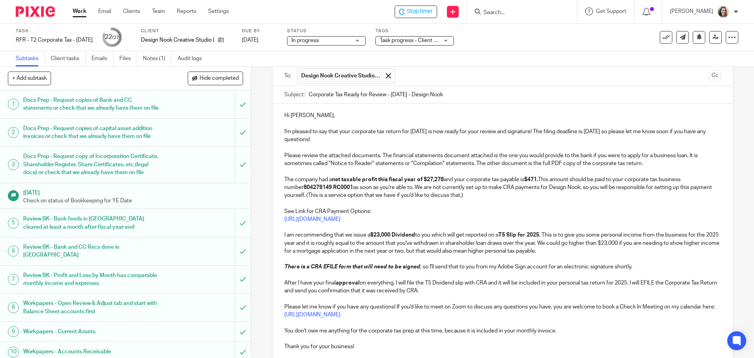
scroll to position [44, 0]
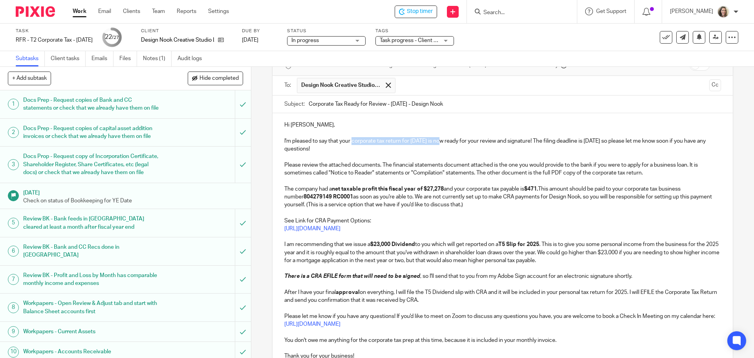
drag, startPoint x: 442, startPoint y: 141, endPoint x: 351, endPoint y: 141, distance: 90.3
click at [351, 141] on p "I'm pleased to say that your corporate tax return for Feb 28, 2025 is now ready…" at bounding box center [502, 145] width 436 height 16
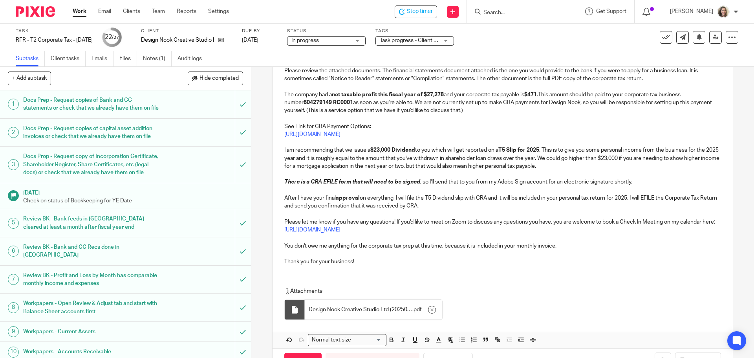
scroll to position [162, 0]
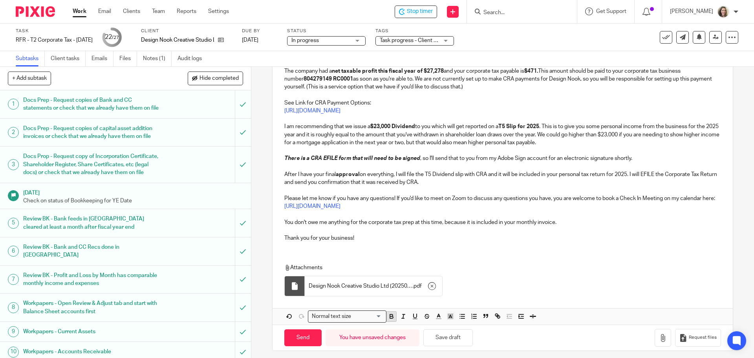
click at [393, 315] on button "button" at bounding box center [391, 316] width 10 height 10
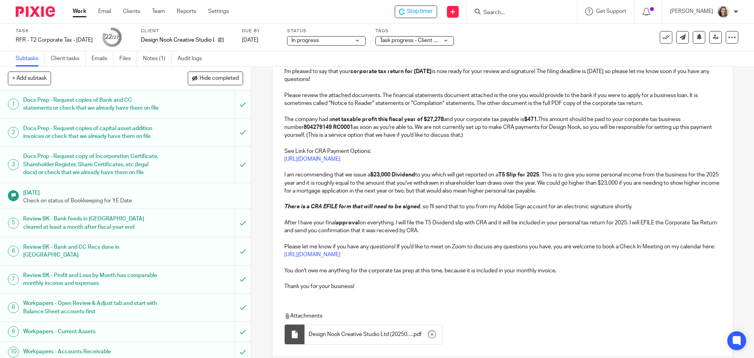
scroll to position [0, 0]
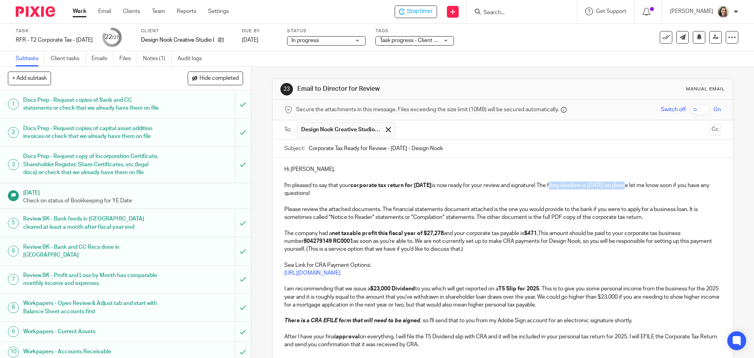
drag, startPoint x: 643, startPoint y: 185, endPoint x: 563, endPoint y: 184, distance: 79.3
click at [563, 184] on p "I'm pleased to say that your corporate tax return for Feb 28, 2025 is now ready…" at bounding box center [502, 189] width 436 height 16
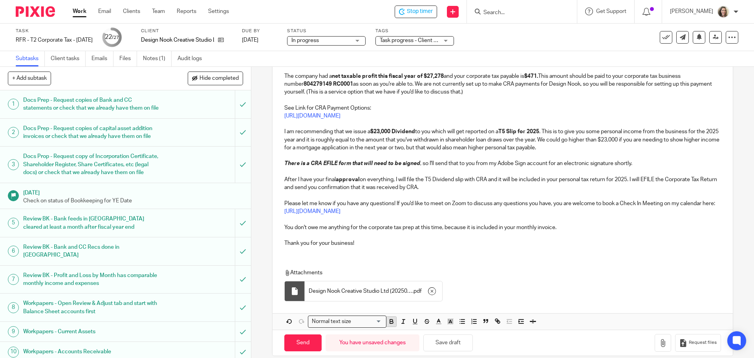
click at [391, 325] on icon "button" at bounding box center [391, 321] width 7 height 7
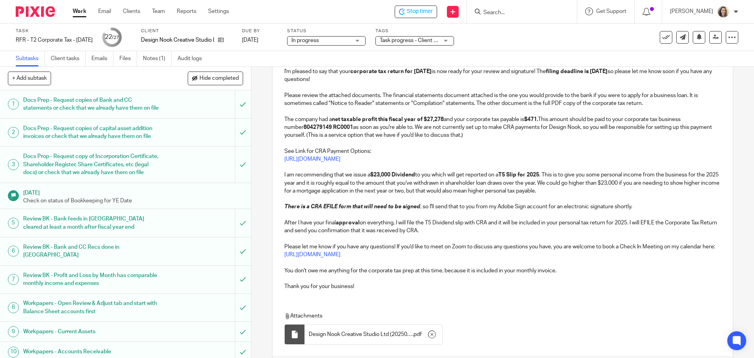
click at [611, 121] on p "The company had a net taxable profit this fiscal year of $27,278 and your corpo…" at bounding box center [502, 127] width 436 height 24
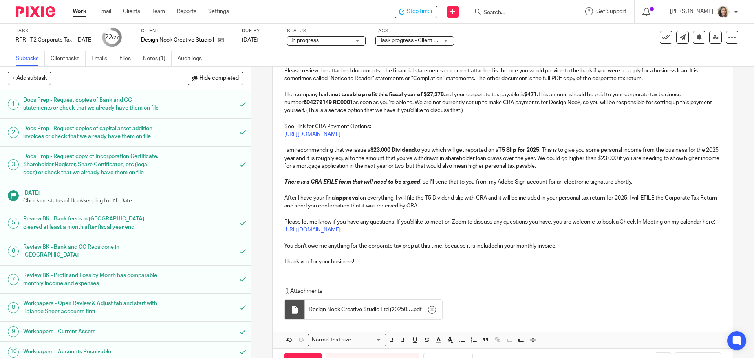
scroll to position [167, 0]
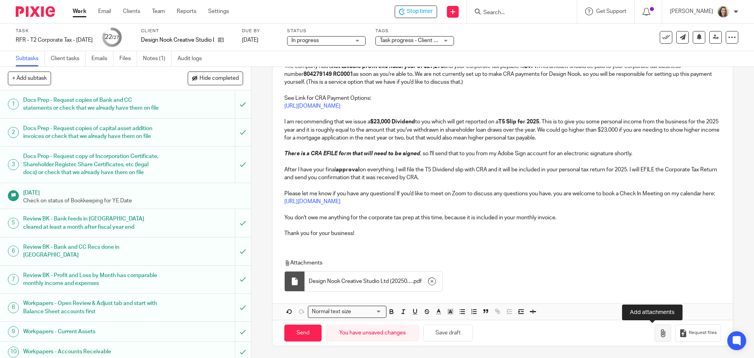
click at [659, 331] on icon "button" at bounding box center [663, 333] width 8 height 8
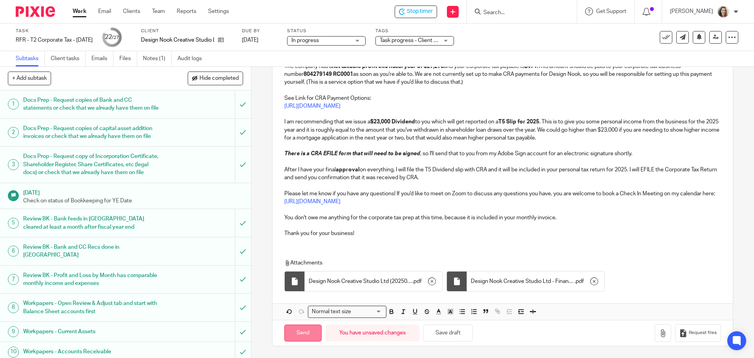
click at [301, 333] on input "Send" at bounding box center [302, 332] width 37 height 17
type input "Sent"
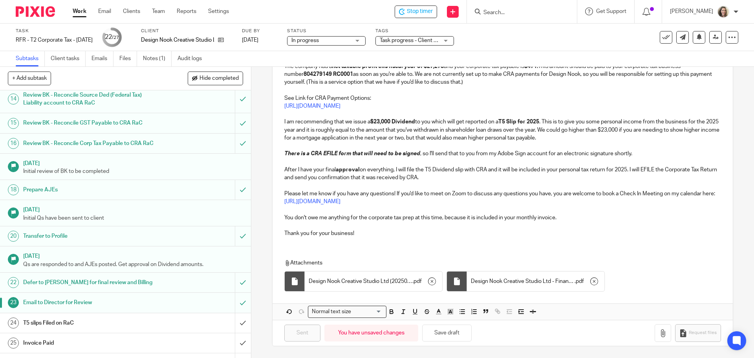
scroll to position [413, 0]
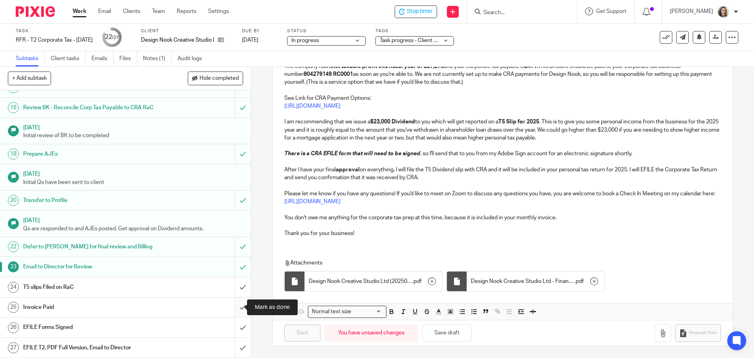
drag, startPoint x: 235, startPoint y: 308, endPoint x: 205, endPoint y: 309, distance: 29.8
click at [235, 308] on input "submit" at bounding box center [125, 307] width 251 height 20
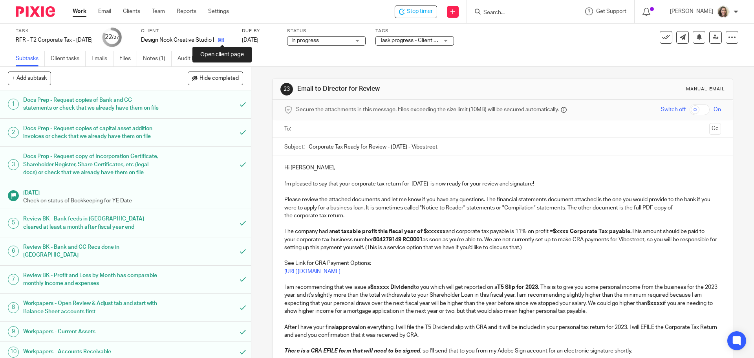
click at [224, 40] on icon at bounding box center [221, 40] width 6 height 6
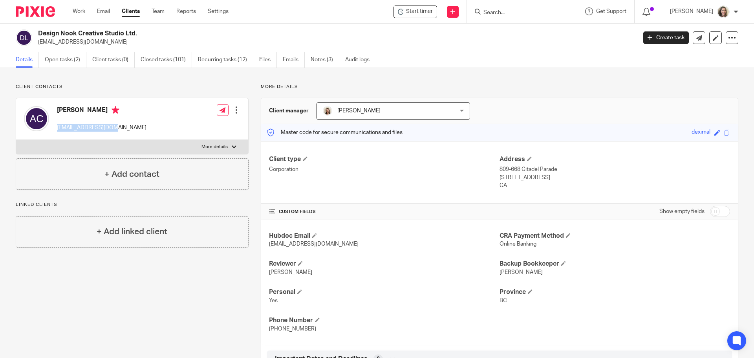
drag, startPoint x: 117, startPoint y: 129, endPoint x: 55, endPoint y: 130, distance: 62.0
click at [55, 130] on div "[PERSON_NAME] [EMAIL_ADDRESS][DOMAIN_NAME] Edit contact Create client from cont…" at bounding box center [132, 119] width 232 height 42
copy p "[EMAIL_ADDRESS][DOMAIN_NAME]"
click at [81, 11] on link "Work" at bounding box center [79, 11] width 13 height 8
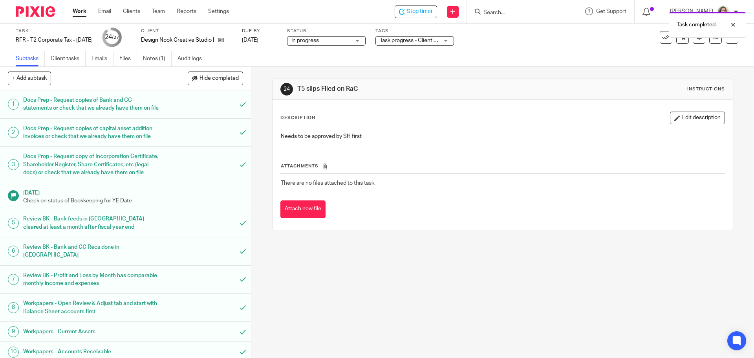
click at [418, 39] on span "Task progress - Client response received + 2" at bounding box center [434, 40] width 108 height 5
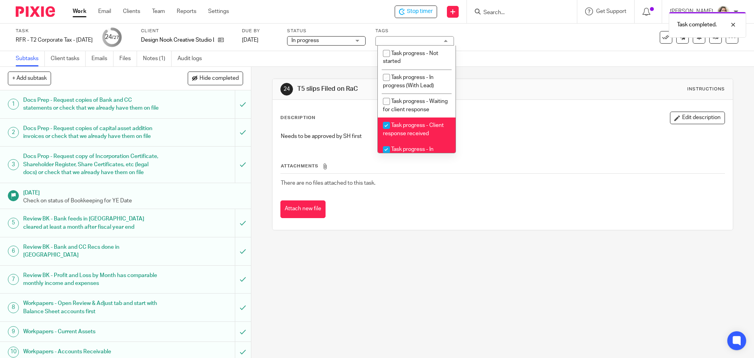
click at [411, 135] on span "Task progress - Client response received" at bounding box center [413, 130] width 61 height 14
checkbox input "false"
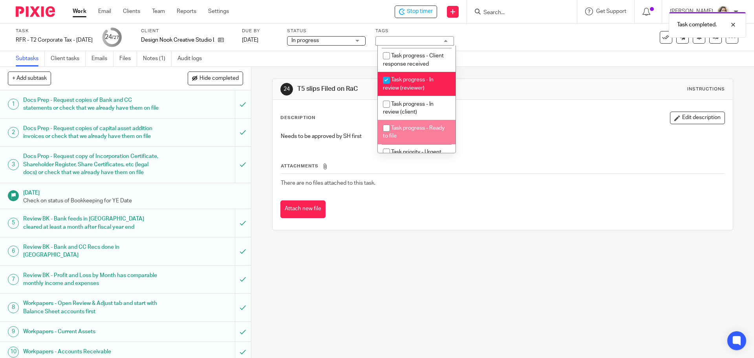
scroll to position [79, 0]
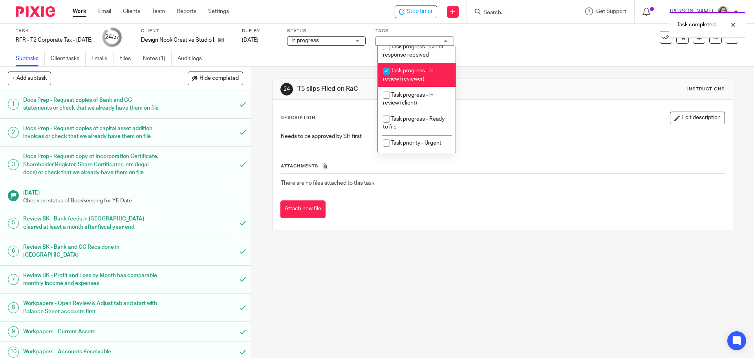
click at [418, 75] on li "Task progress - In review (reviewer)" at bounding box center [417, 75] width 78 height 24
checkbox input "false"
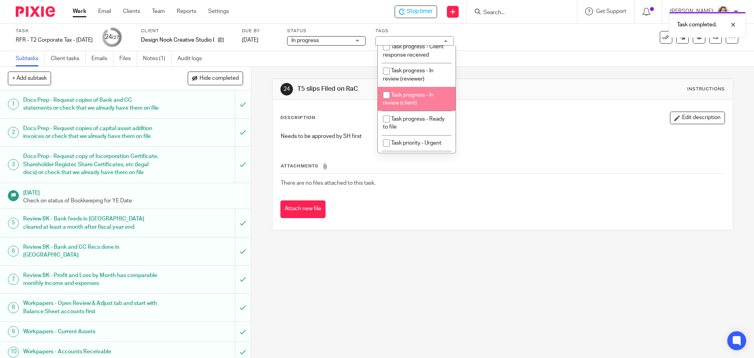
click at [426, 111] on li "Task progress - In review (client)" at bounding box center [417, 99] width 78 height 24
checkbox input "true"
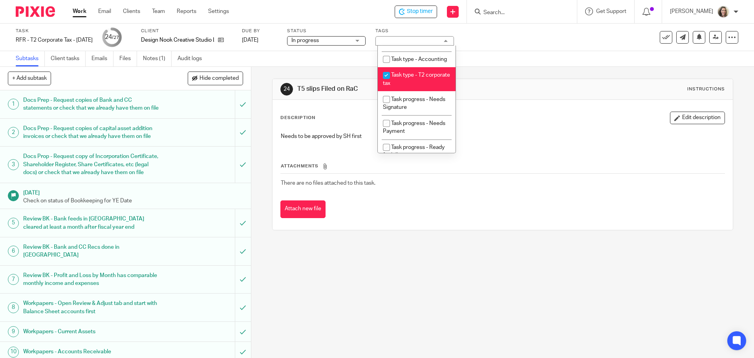
scroll to position [353, 0]
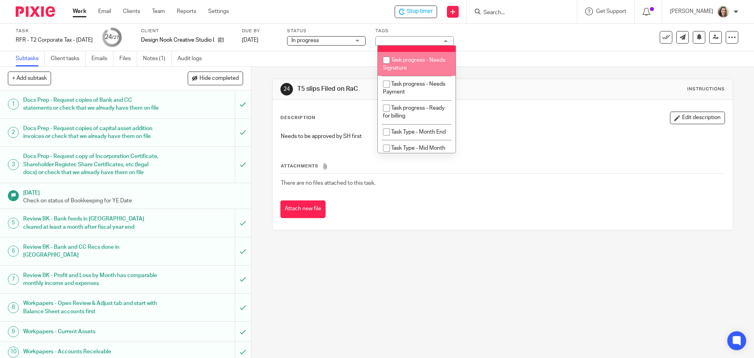
click at [428, 76] on li "Task progress - Needs Signature" at bounding box center [417, 64] width 78 height 24
checkbox input "true"
click at [543, 43] on div "Task RFR - T2 Corporate Tax - February 2025 Save RFR - T2 Corporate Tax - Febru…" at bounding box center [317, 37] width 602 height 19
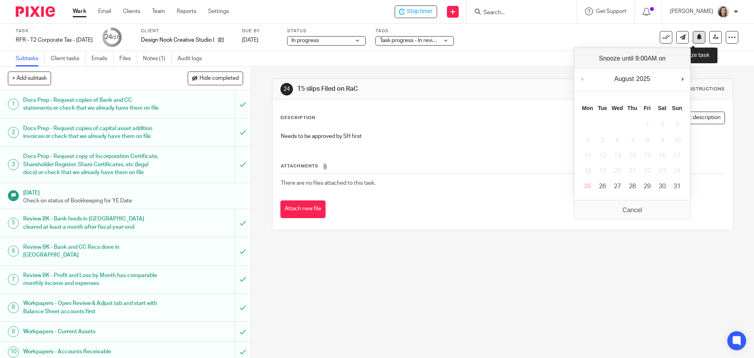
click at [696, 38] on icon at bounding box center [699, 37] width 6 height 6
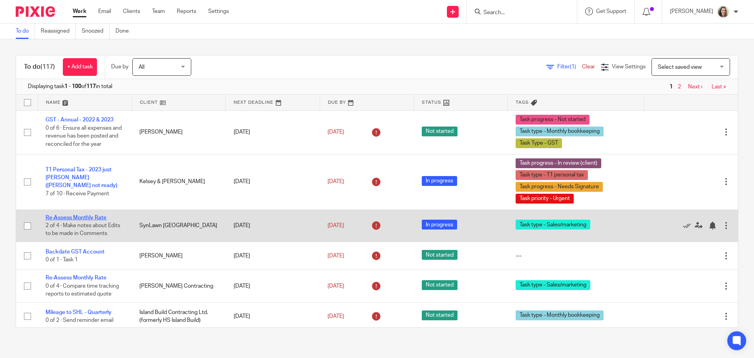
click at [88, 217] on link "Re-Assess Monthly Rate" at bounding box center [76, 217] width 61 height 5
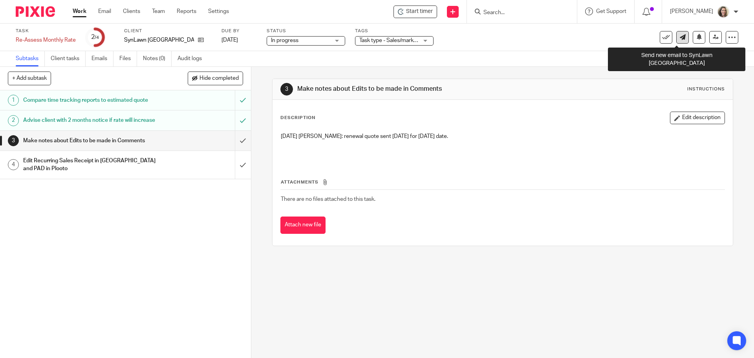
click at [680, 37] on icon at bounding box center [683, 37] width 6 height 6
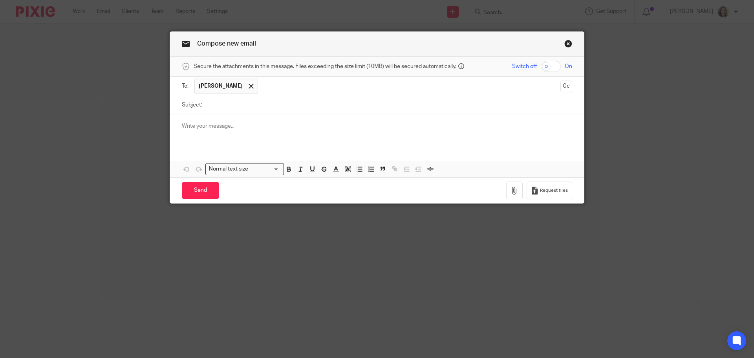
click at [278, 86] on input "text" at bounding box center [409, 86] width 295 height 15
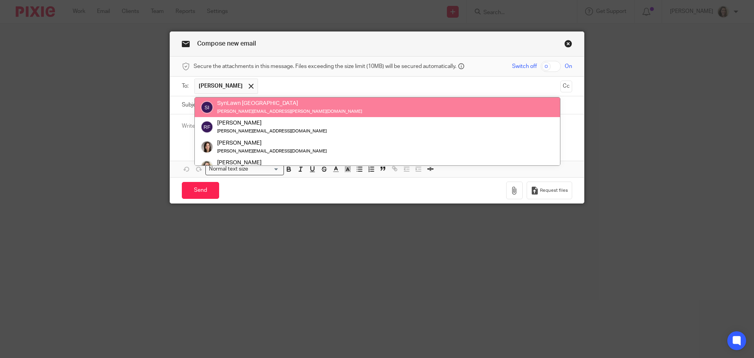
click at [285, 106] on div "SynLawn Vancouver Island kris.mickelson@synlawn.ca" at bounding box center [377, 107] width 353 height 16
click at [230, 108] on div "kris.mickelson@synlawn.ca" at bounding box center [289, 112] width 145 height 8
click at [248, 105] on div "SynLawn [GEOGRAPHIC_DATA]" at bounding box center [289, 103] width 145 height 8
click at [253, 104] on div "SynLawn [GEOGRAPHIC_DATA]" at bounding box center [289, 103] width 145 height 8
click at [273, 106] on div "SynLawn [GEOGRAPHIC_DATA]" at bounding box center [289, 103] width 145 height 8
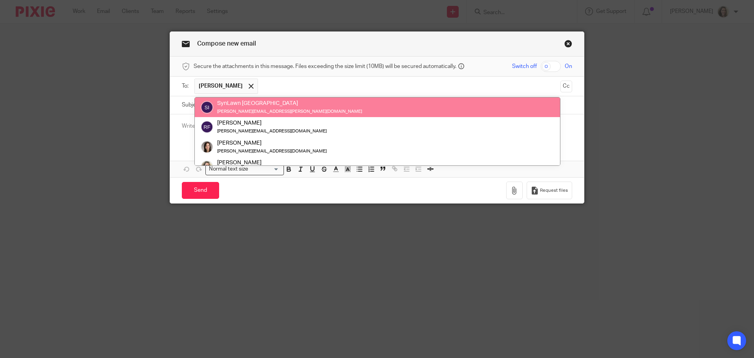
click at [222, 84] on span "Kris Mickelson" at bounding box center [221, 86] width 44 height 8
click at [249, 86] on span at bounding box center [251, 86] width 5 height 5
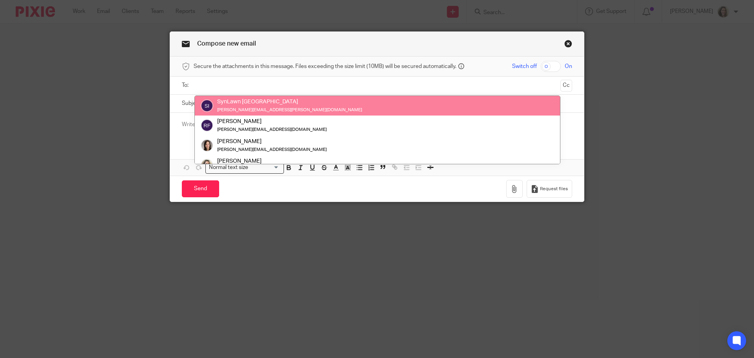
click at [241, 86] on input "text" at bounding box center [376, 85] width 361 height 9
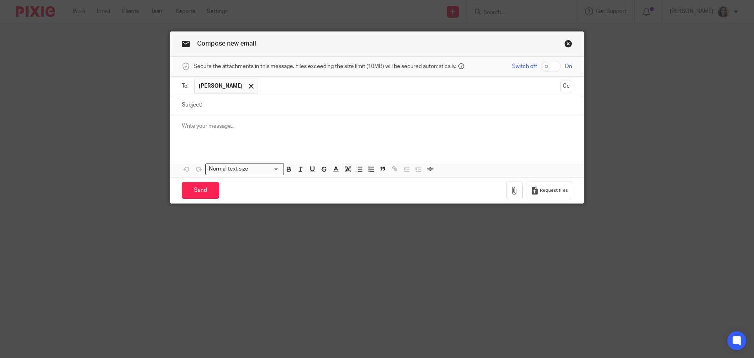
click at [230, 102] on input "Subject:" at bounding box center [389, 105] width 366 height 18
type input "Revised quote for Sept 1 renewal"
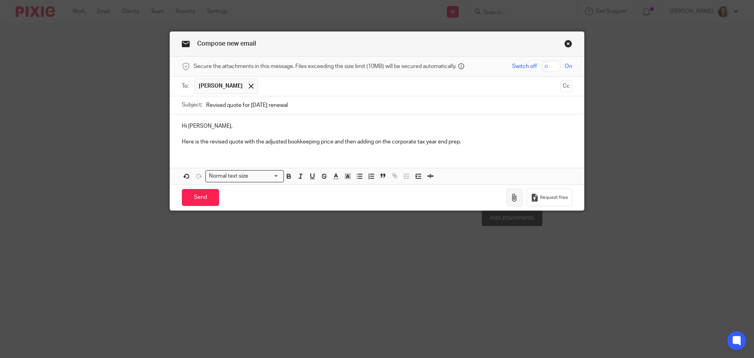
click at [514, 196] on icon "button" at bounding box center [514, 198] width 8 height 8
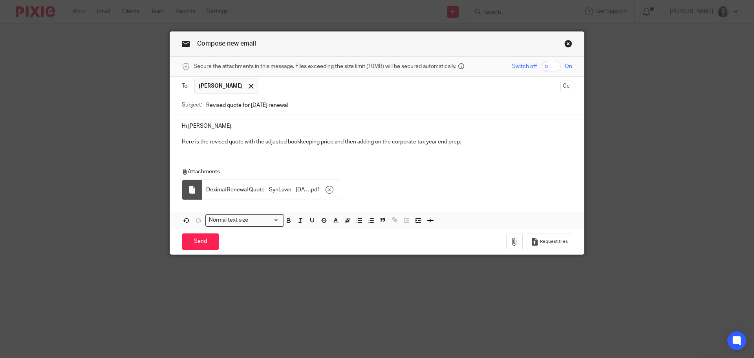
click at [498, 143] on p "Here is the revised quote with the adjusted bookkeeping price and then adding o…" at bounding box center [377, 142] width 390 height 8
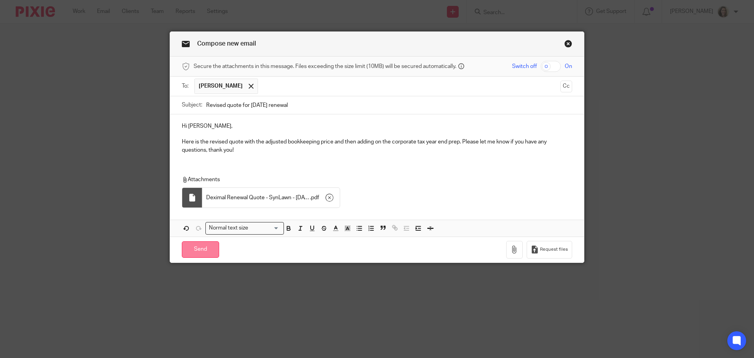
click at [199, 247] on input "Send" at bounding box center [200, 249] width 37 height 17
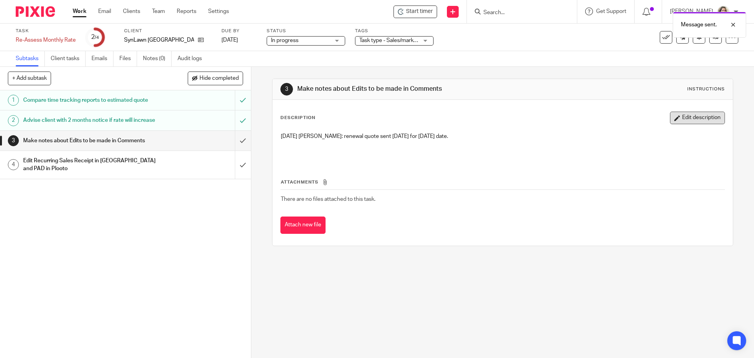
click at [701, 115] on button "Edit description" at bounding box center [697, 118] width 55 height 13
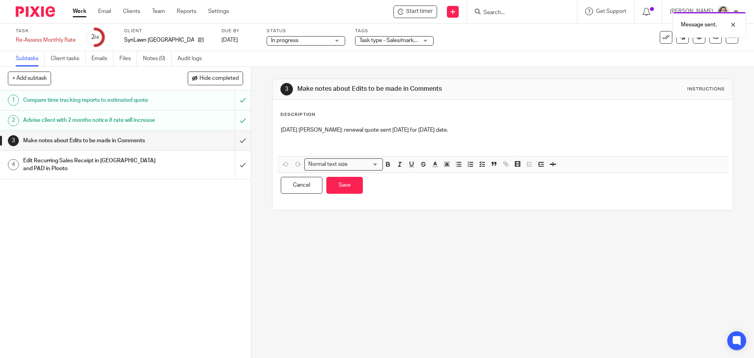
click at [442, 130] on p "5/13/2025 Alicia: renewal quote sent today for July 15th date." at bounding box center [502, 130] width 443 height 8
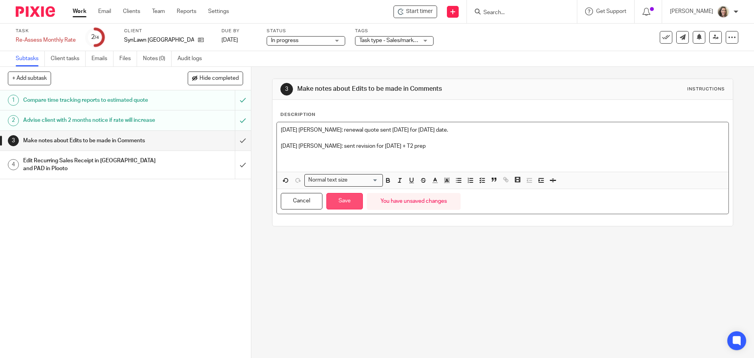
click at [347, 200] on button "Save" at bounding box center [344, 201] width 37 height 17
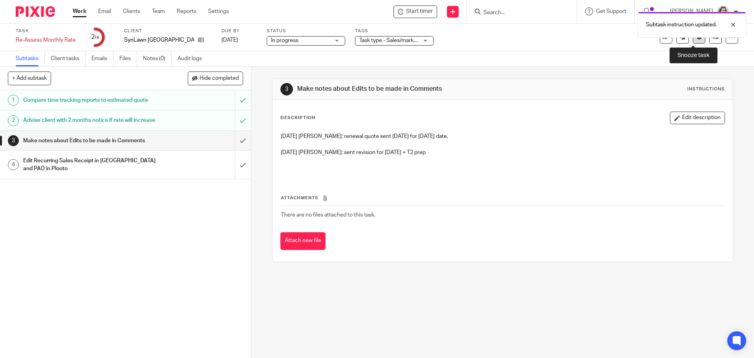
click at [694, 40] on button at bounding box center [699, 37] width 13 height 13
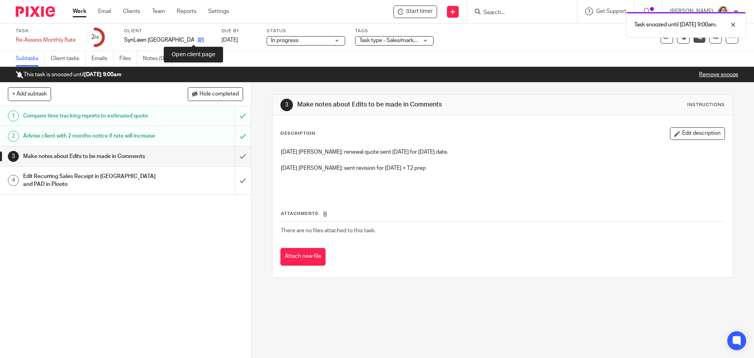
click at [198, 40] on icon at bounding box center [201, 40] width 6 height 6
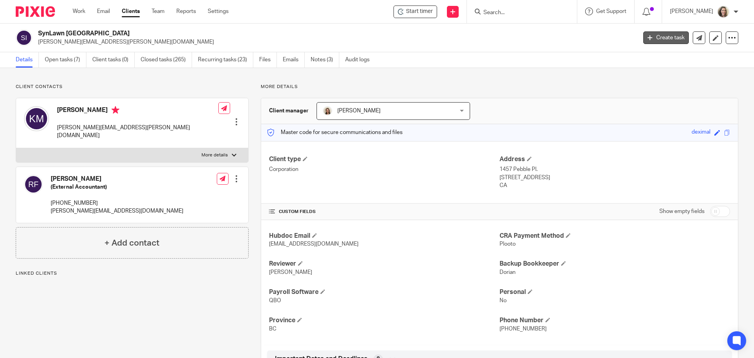
click at [656, 35] on link "Create task" at bounding box center [666, 37] width 46 height 13
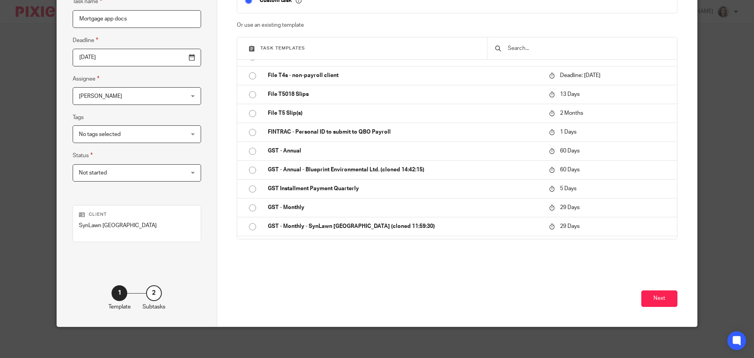
scroll to position [80, 0]
type input "Mortgage app docs"
click at [664, 301] on button "Next" at bounding box center [659, 298] width 36 height 17
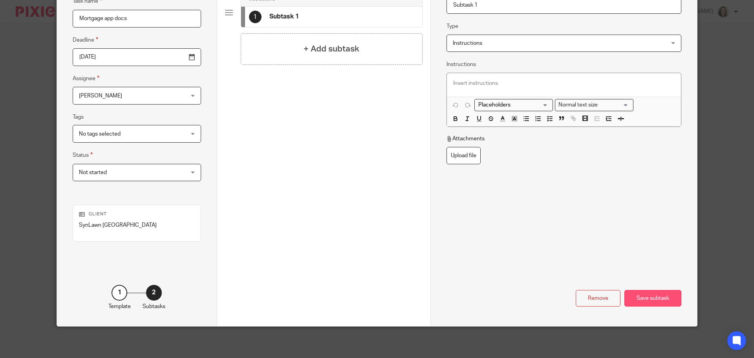
click at [648, 295] on div "Save subtask" at bounding box center [652, 298] width 57 height 17
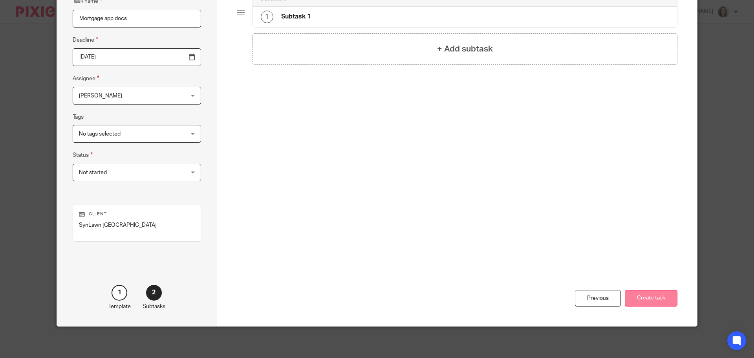
click at [655, 298] on button "Create task" at bounding box center [651, 298] width 53 height 17
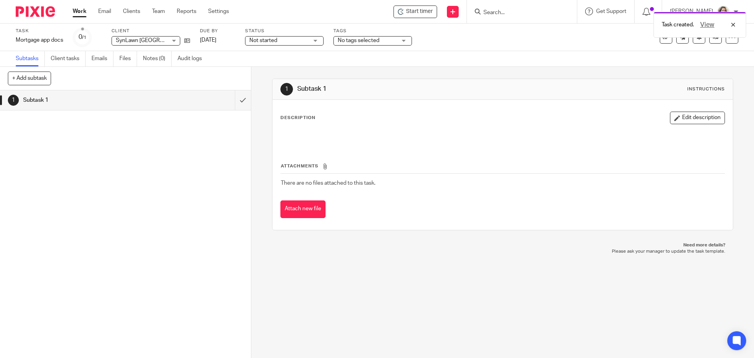
click at [421, 10] on div "Task created. View" at bounding box center [561, 23] width 369 height 30
click at [427, 12] on div "Task created. View" at bounding box center [561, 23] width 369 height 30
click at [433, 12] on span "Start timer" at bounding box center [419, 11] width 27 height 8
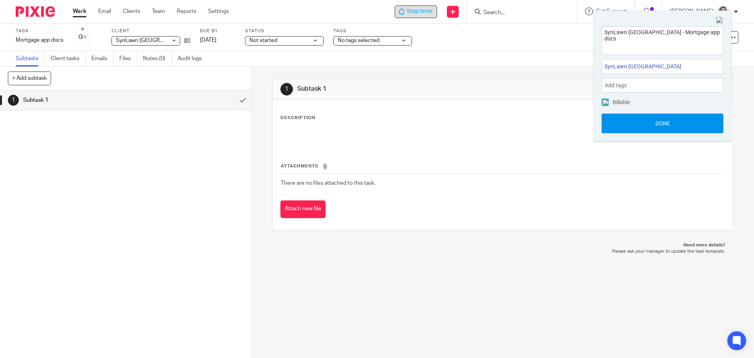
click at [670, 125] on button "Done" at bounding box center [663, 123] width 122 height 20
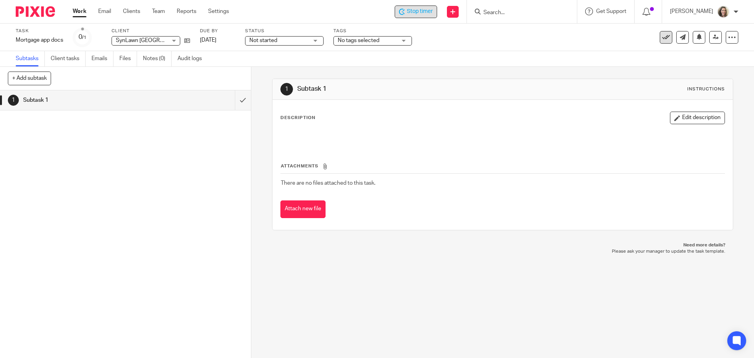
click at [662, 37] on icon at bounding box center [666, 37] width 8 height 8
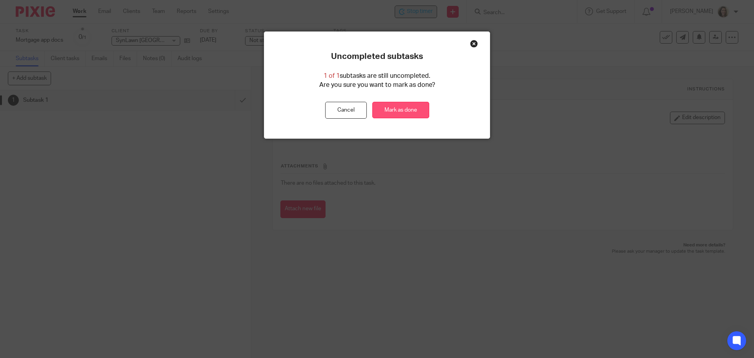
click at [401, 110] on link "Mark as done" at bounding box center [400, 110] width 57 height 17
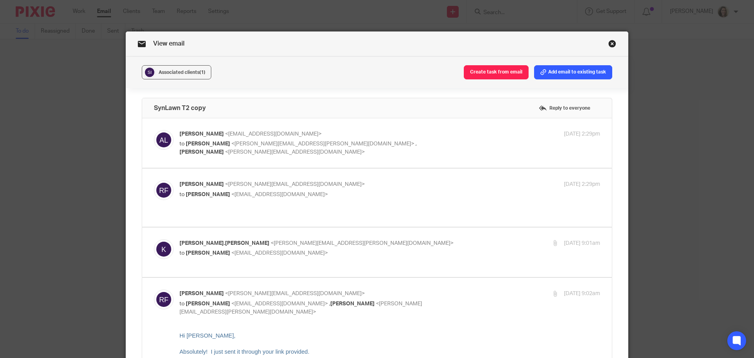
click at [609, 45] on link "Close this dialog window" at bounding box center [612, 45] width 8 height 11
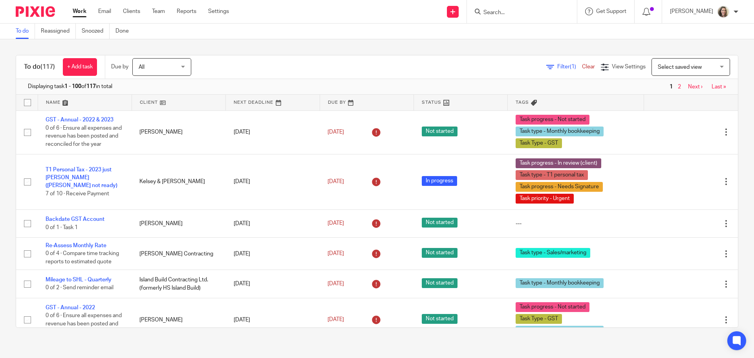
click at [533, 16] on input "Search" at bounding box center [518, 12] width 71 height 7
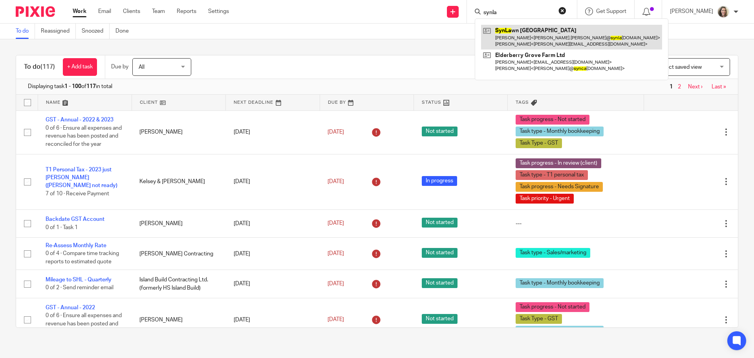
type input "synla"
click at [552, 39] on link at bounding box center [571, 37] width 181 height 24
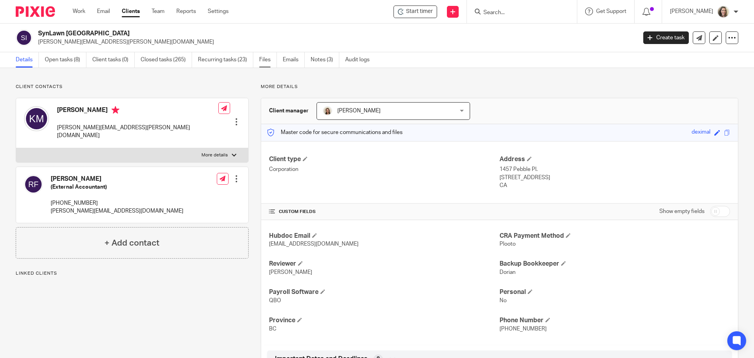
click at [264, 58] on link "Files" at bounding box center [268, 59] width 18 height 15
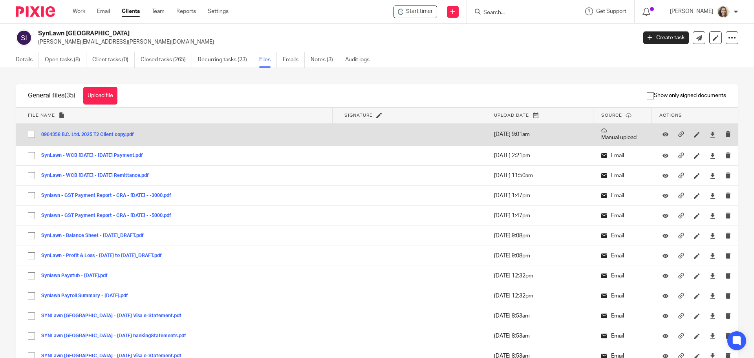
click at [108, 134] on button "0964358 B.C. Ltd. 2025 T2 Client copy.pdf" at bounding box center [90, 134] width 99 height 5
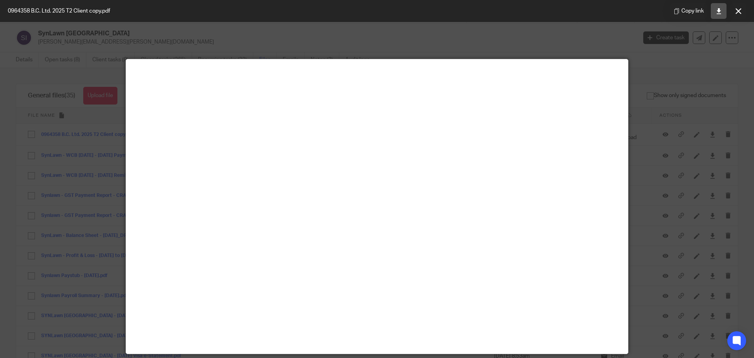
click at [716, 12] on icon at bounding box center [719, 11] width 6 height 6
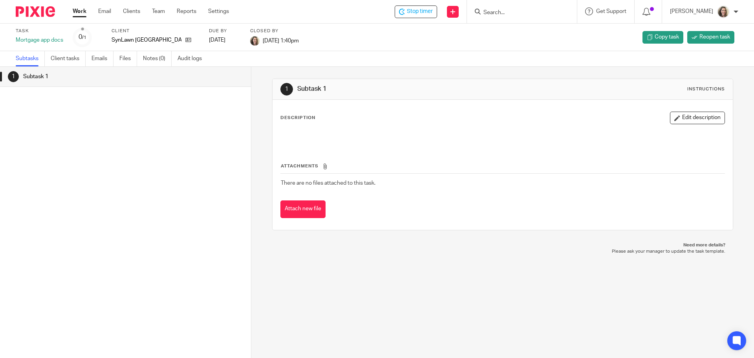
click at [81, 15] on link "Work" at bounding box center [80, 11] width 14 height 8
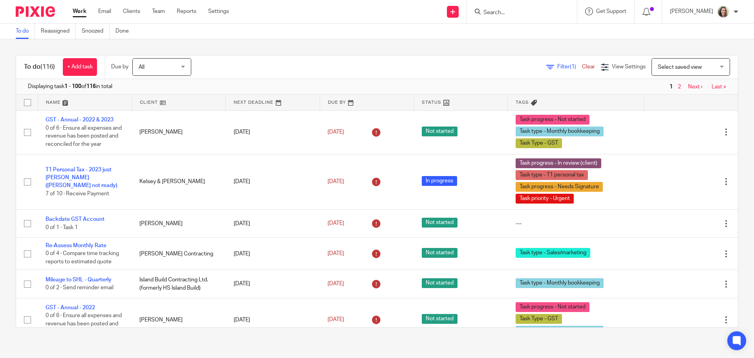
click at [682, 65] on span "Select saved view" at bounding box center [680, 66] width 44 height 5
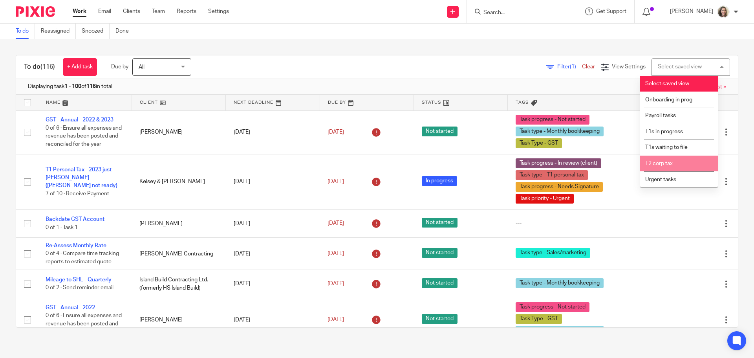
click at [674, 162] on li "T2 corp tax" at bounding box center [679, 163] width 78 height 16
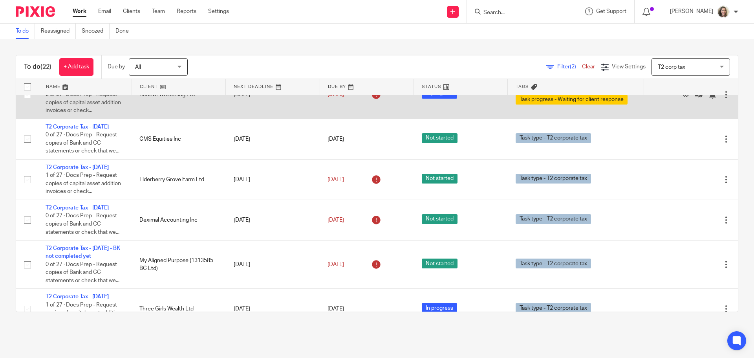
scroll to position [393, 0]
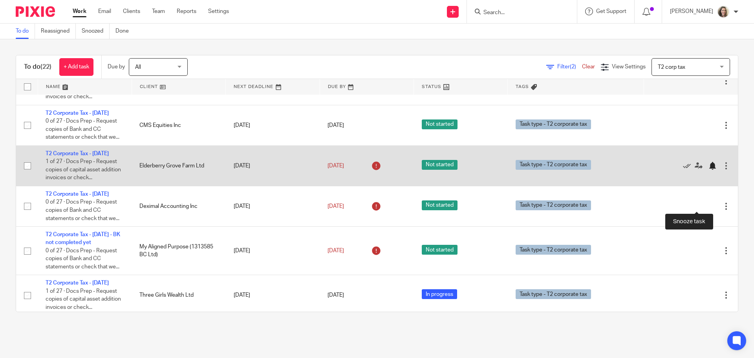
click at [708, 170] on div at bounding box center [712, 166] width 8 height 8
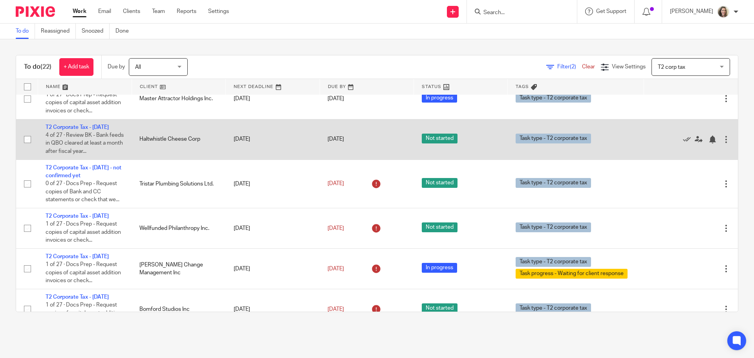
scroll to position [628, 0]
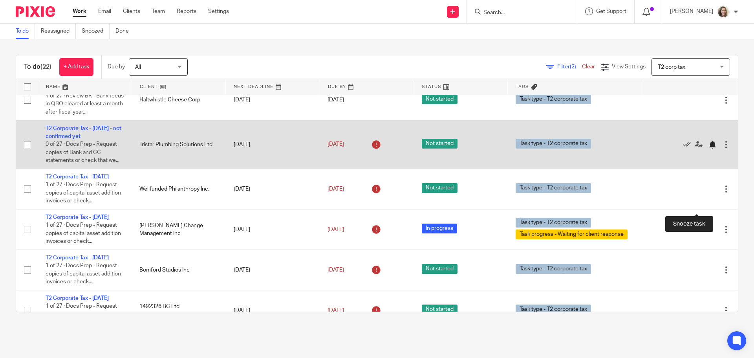
click at [708, 148] on div at bounding box center [712, 145] width 8 height 8
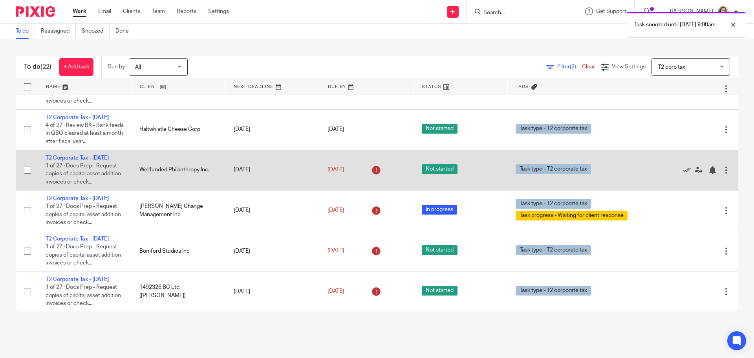
scroll to position [662, 0]
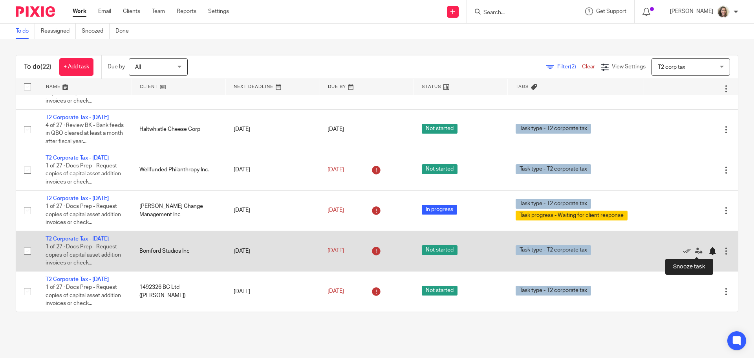
click at [708, 252] on div at bounding box center [712, 251] width 8 height 8
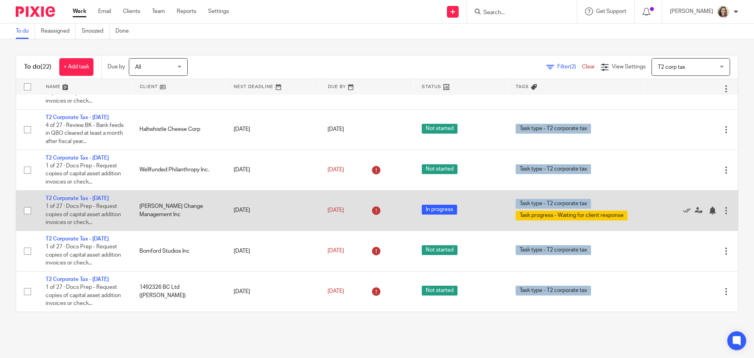
scroll to position [622, 0]
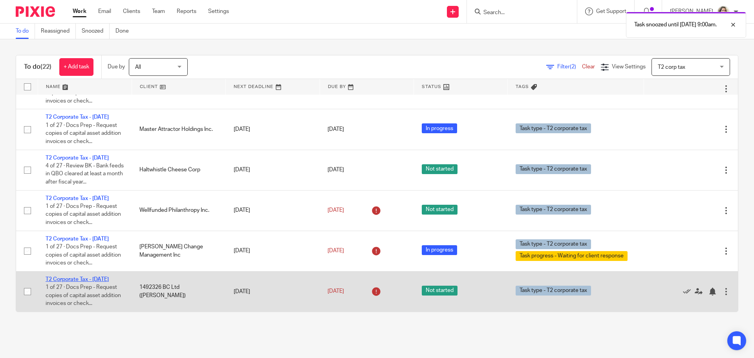
click at [109, 280] on link "T2 Corporate Tax - [DATE]" at bounding box center [77, 278] width 63 height 5
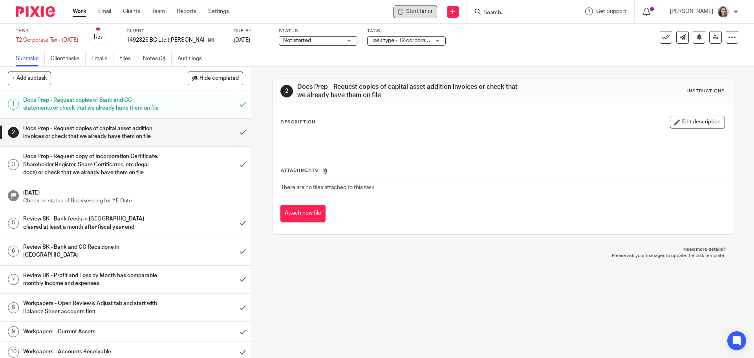
click at [421, 13] on span "Start timer" at bounding box center [419, 11] width 27 height 8
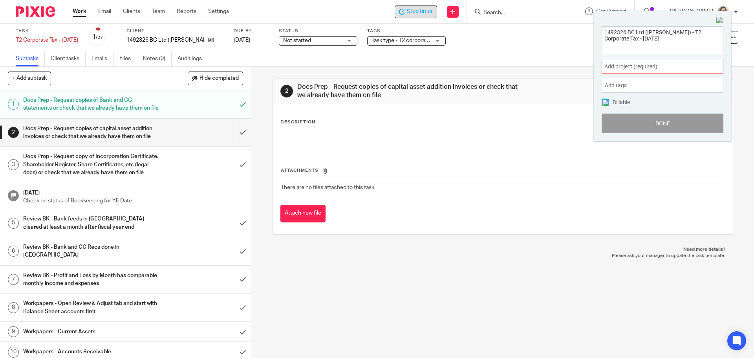
click at [649, 68] on span "Add project (required) :" at bounding box center [653, 66] width 99 height 8
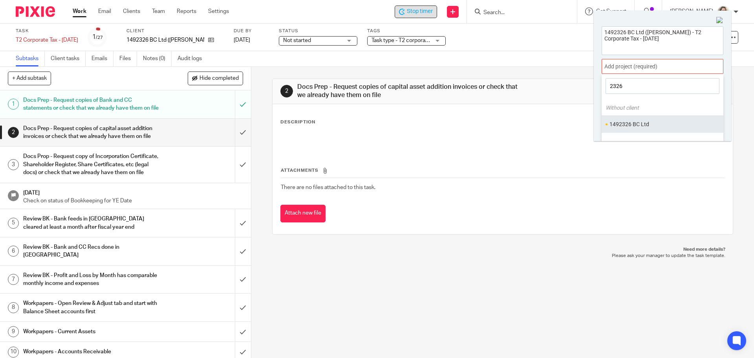
type input "2326"
click at [641, 117] on ul "1492326 BC Ltd" at bounding box center [663, 123] width 122 height 17
click at [658, 126] on li "1492326 BC Ltd" at bounding box center [660, 124] width 102 height 8
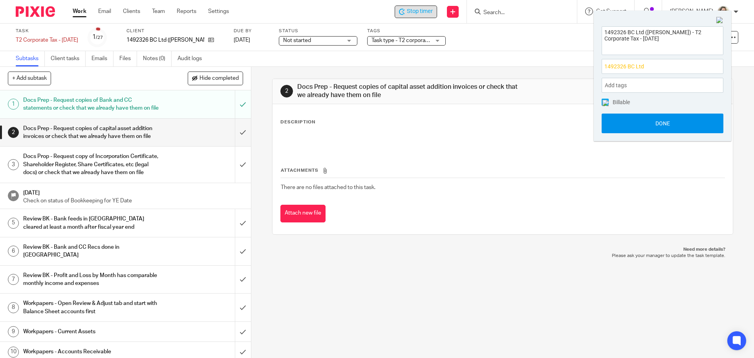
click at [656, 121] on button "Done" at bounding box center [663, 123] width 122 height 20
